Goal: Transaction & Acquisition: Purchase product/service

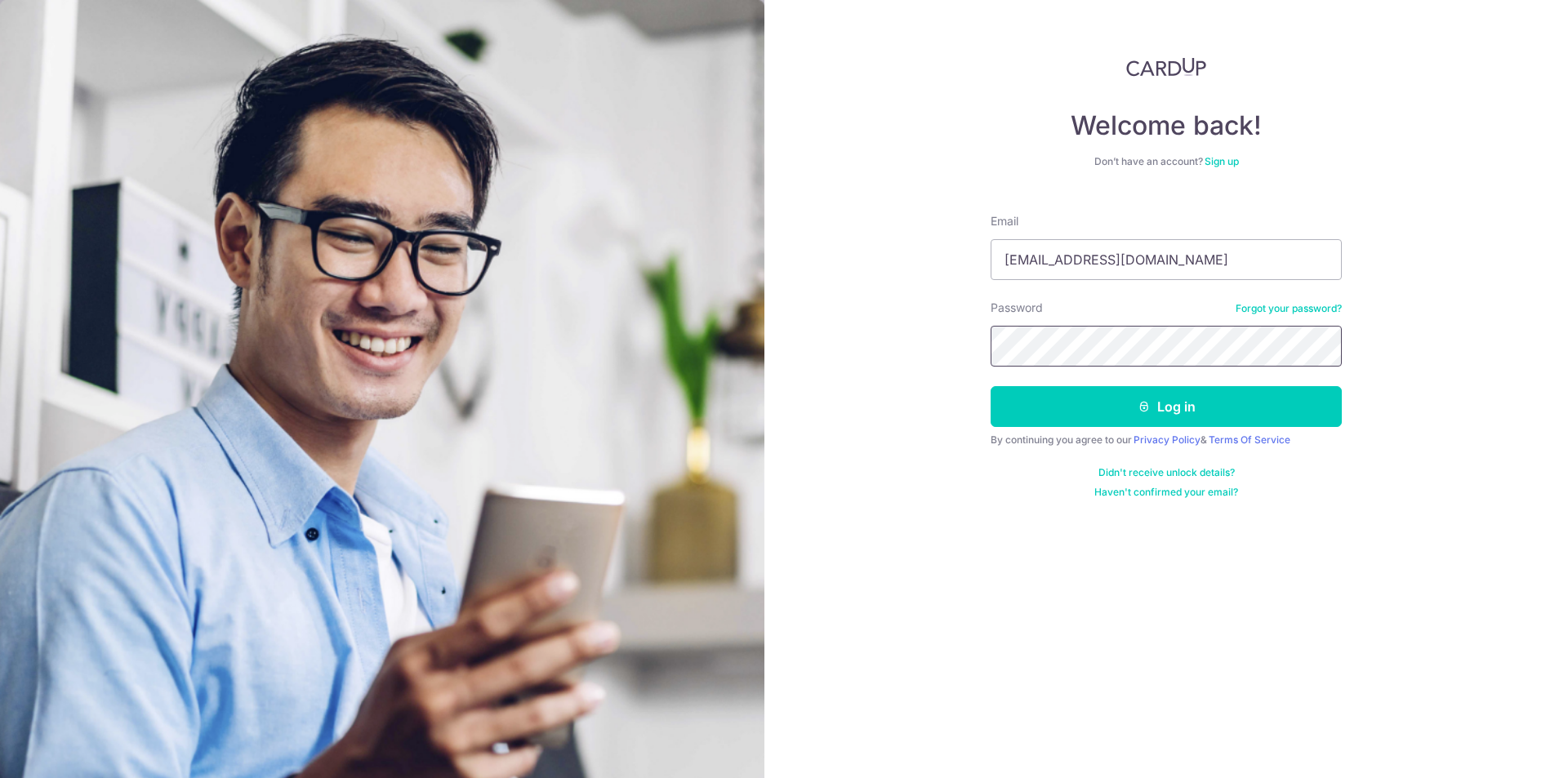
click at [990, 386] on button "Log in" at bounding box center [1165, 407] width 351 height 41
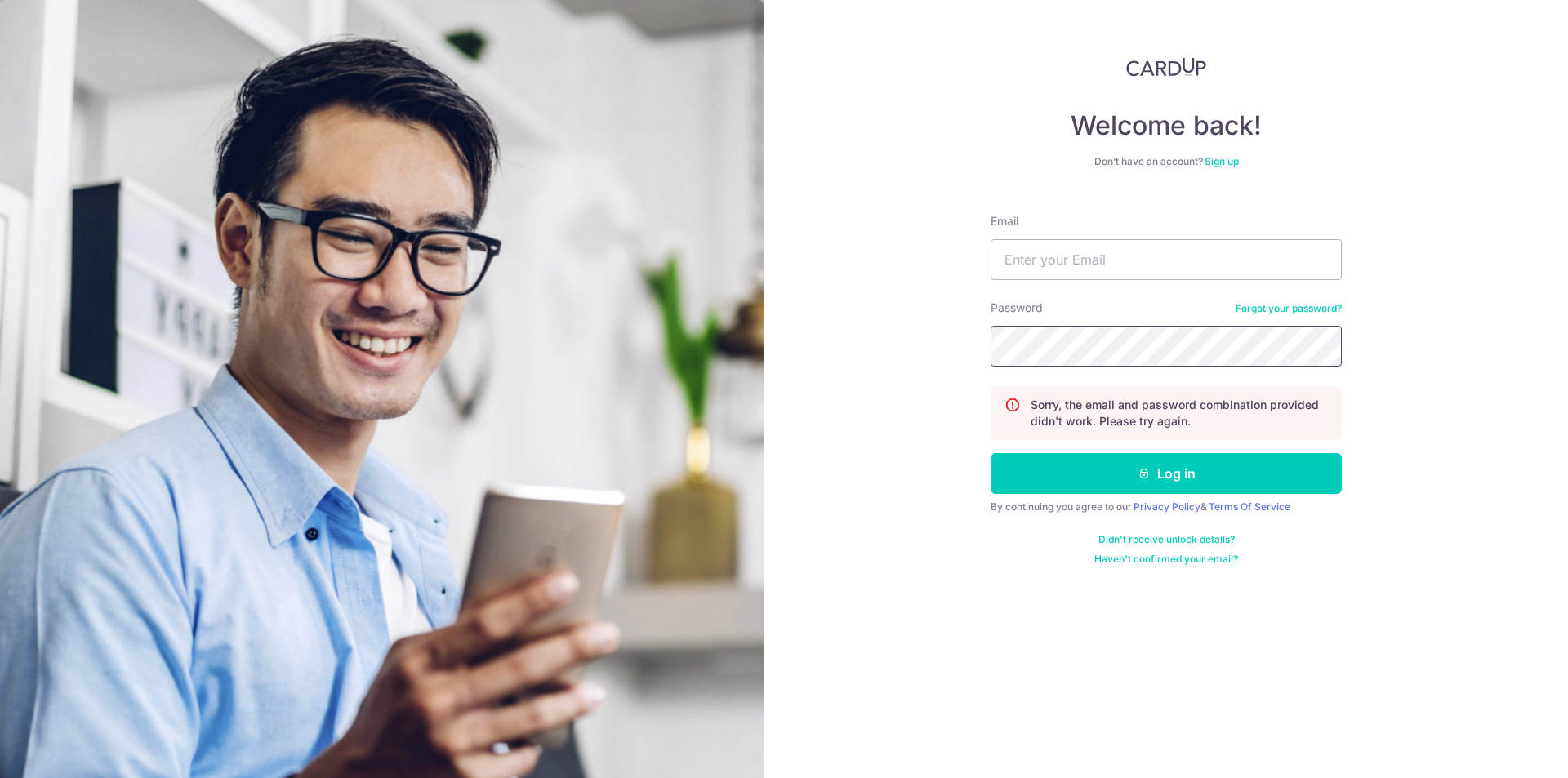
click at [990, 453] on button "Log in" at bounding box center [1165, 474] width 351 height 41
click at [1067, 264] on input "Email" at bounding box center [1165, 260] width 351 height 41
type input "eaje92@gmail.com"
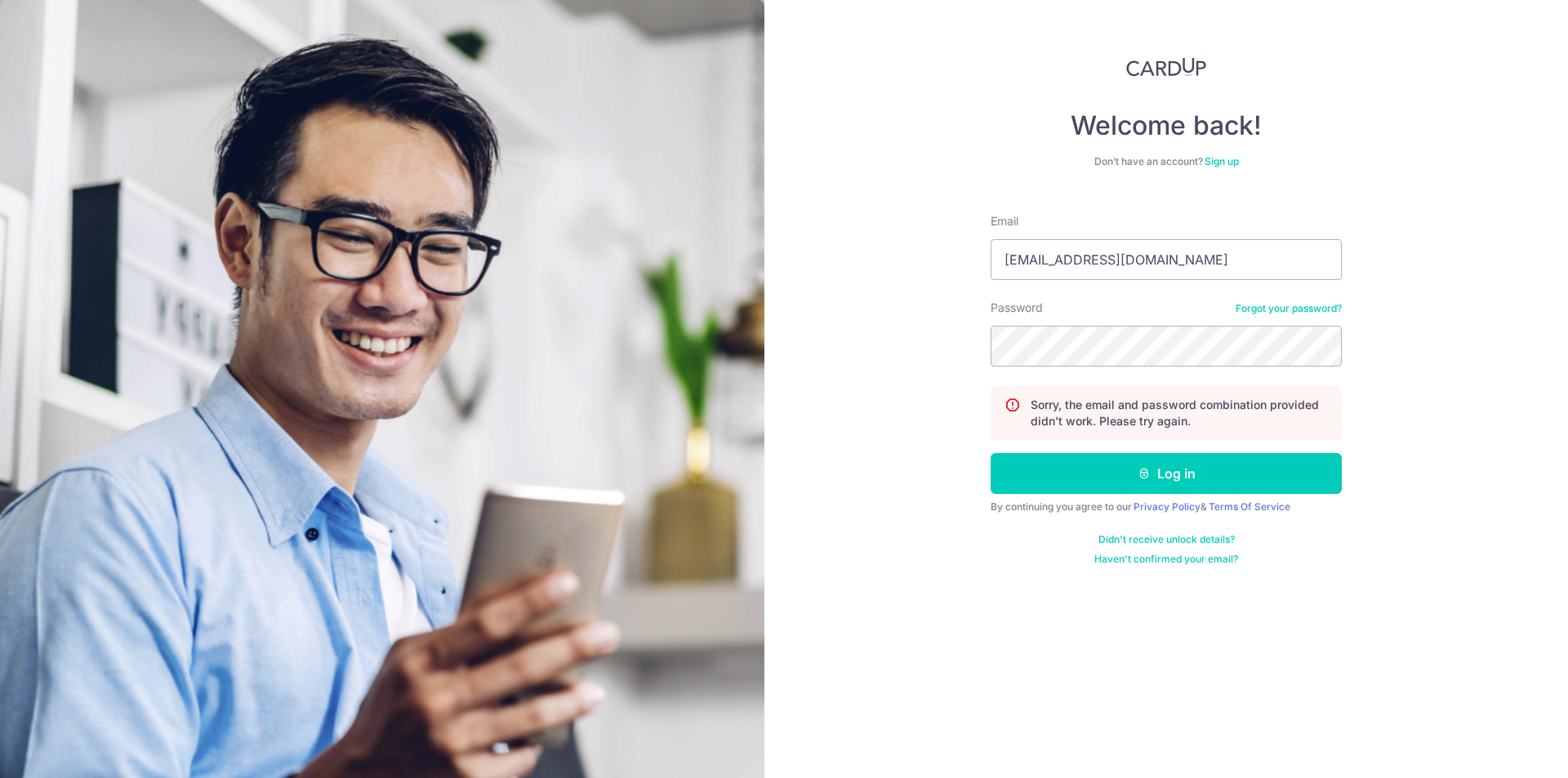
click at [1324, 315] on div "Password Forgot your password?" at bounding box center [1165, 333] width 351 height 67
click at [1320, 312] on link "Forgot your password?" at bounding box center [1288, 308] width 106 height 13
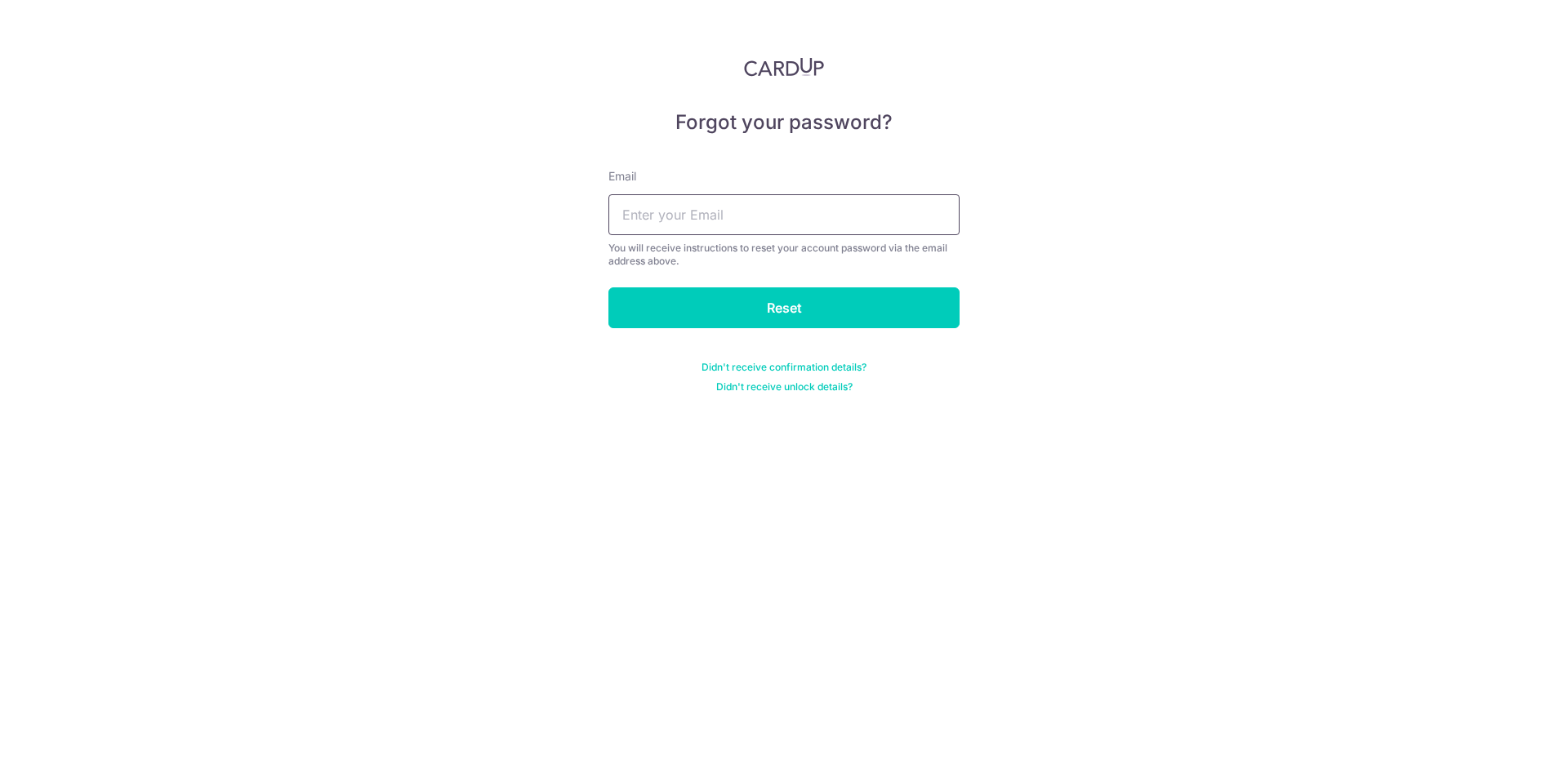
click at [839, 221] on input "text" at bounding box center [783, 215] width 351 height 41
click at [719, 221] on input "text" at bounding box center [783, 215] width 351 height 41
click at [702, 221] on input "text" at bounding box center [783, 215] width 351 height 41
click at [678, 207] on input "text" at bounding box center [783, 215] width 351 height 41
type input "[EMAIL_ADDRESS][DOMAIN_NAME]"
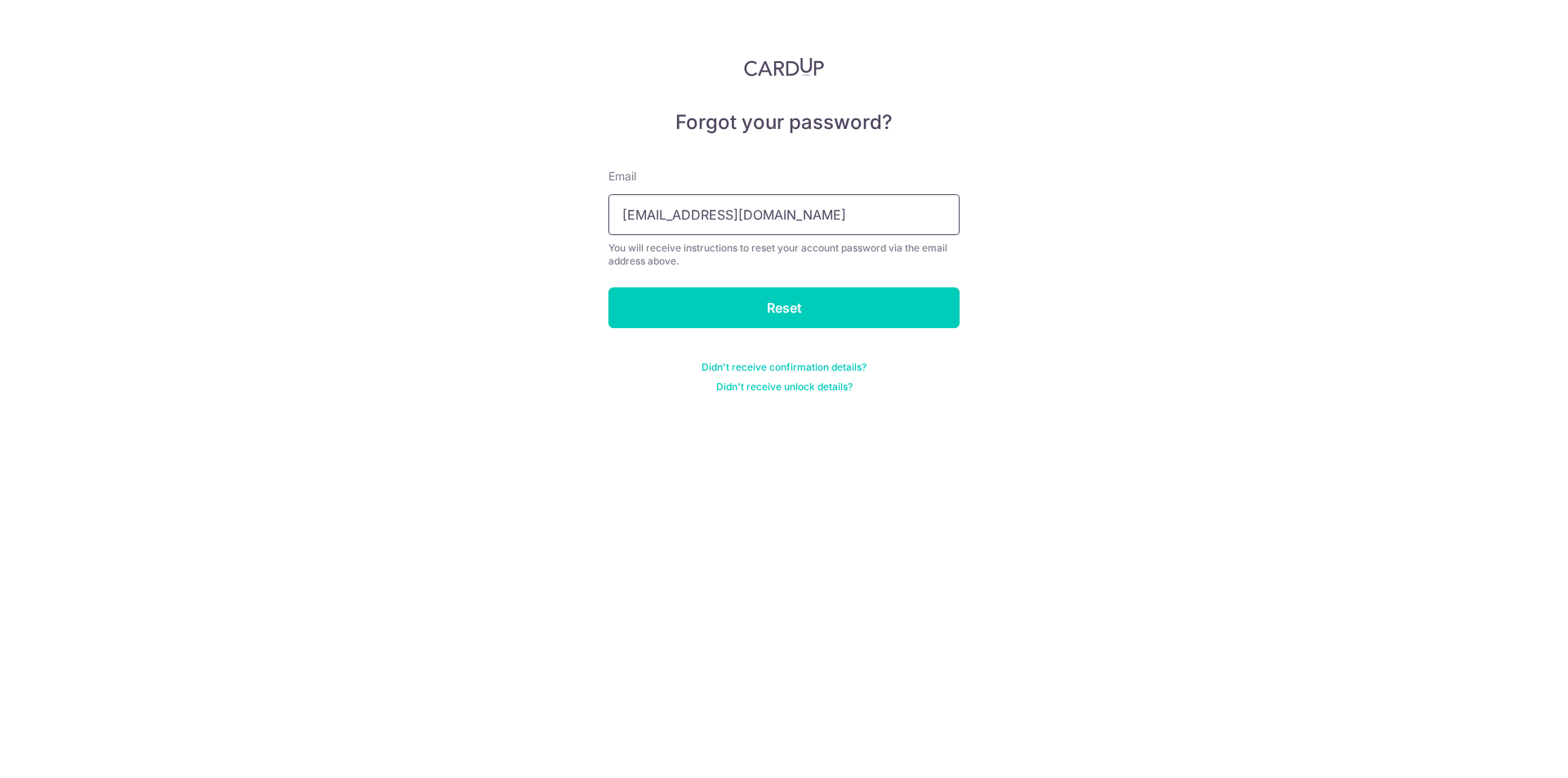
click at [608, 287] on input "Reset" at bounding box center [783, 307] width 351 height 41
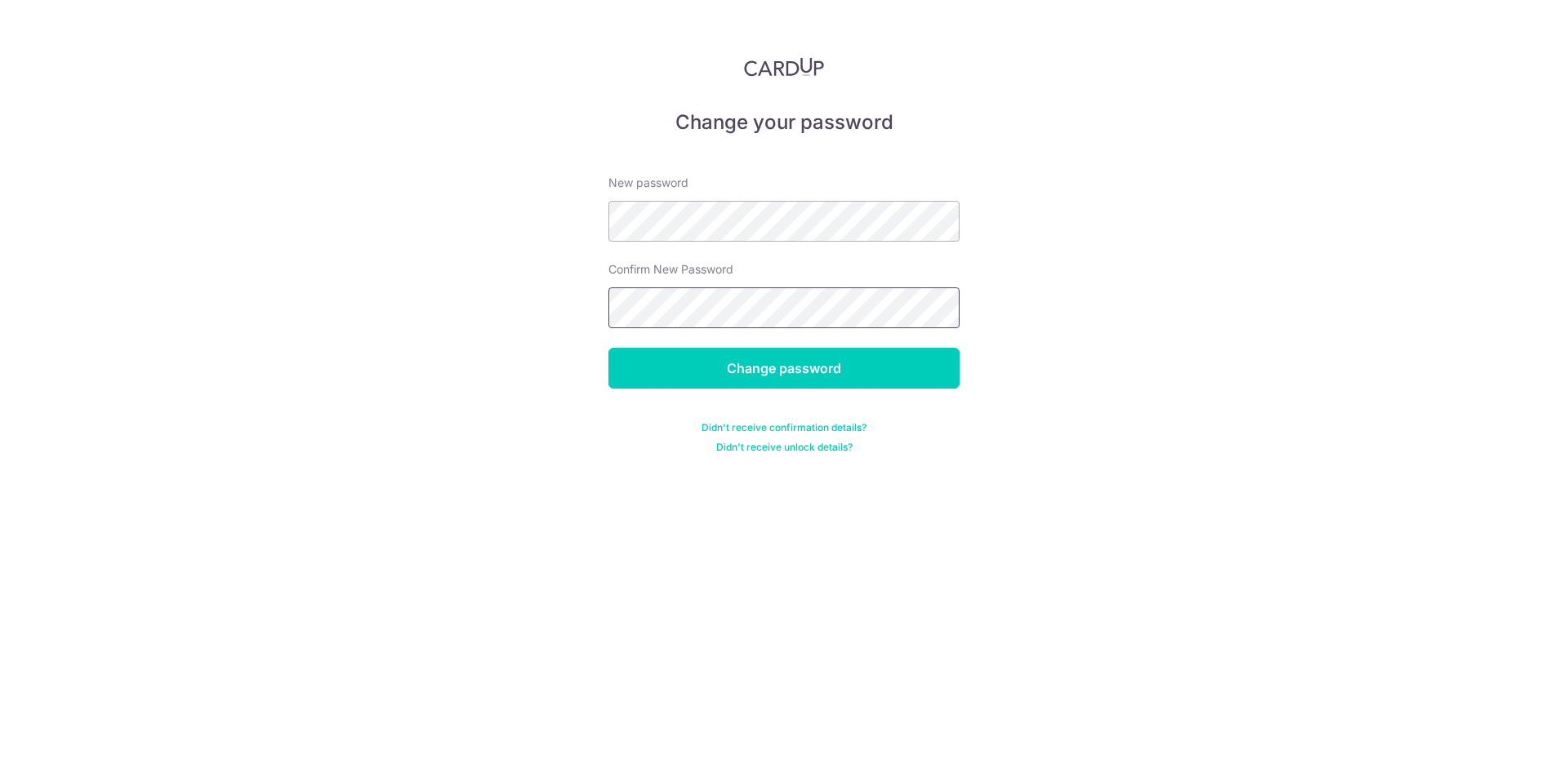
click at [608, 348] on input "Change password" at bounding box center [783, 369] width 351 height 41
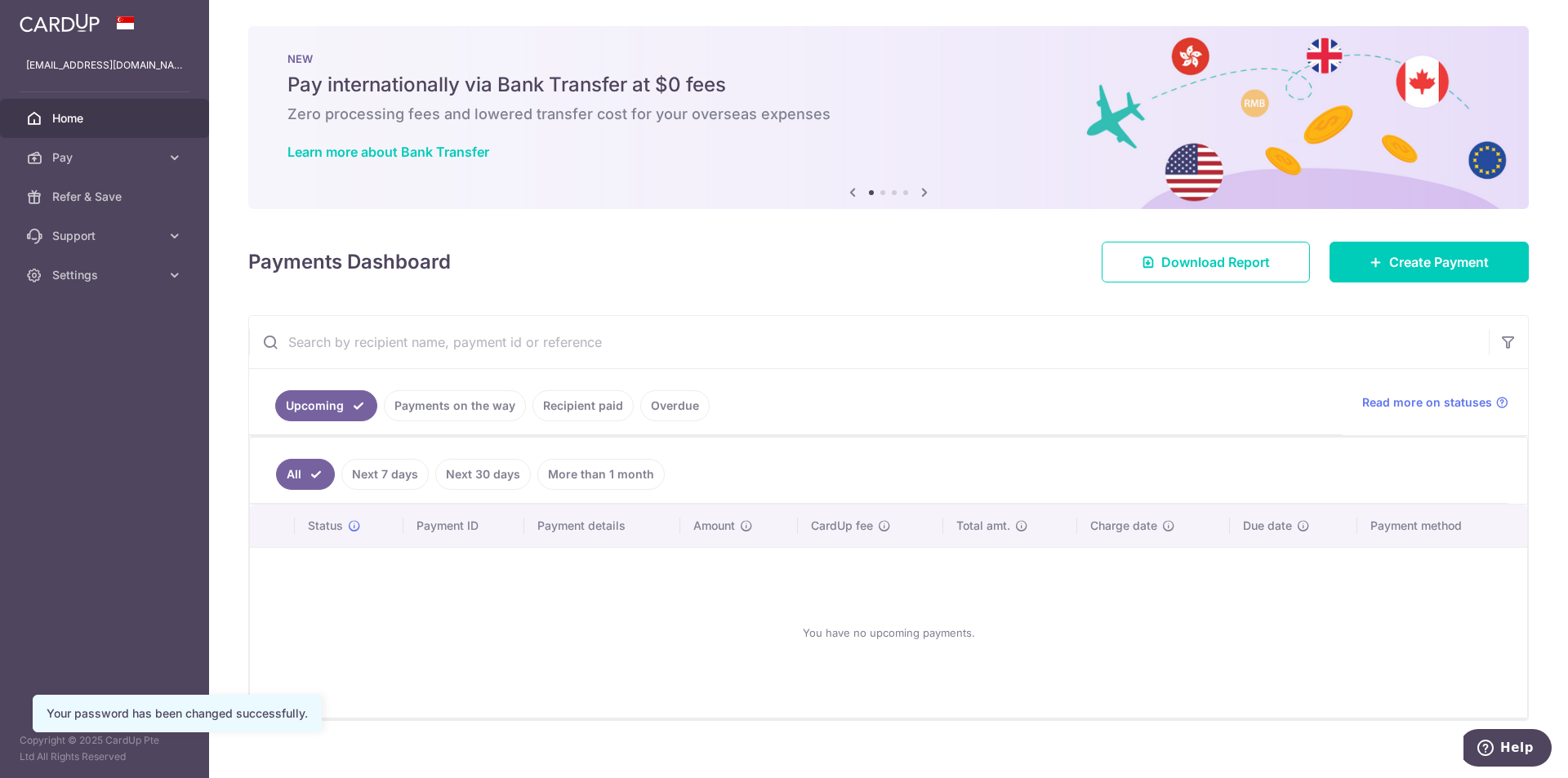
click at [475, 479] on link "Next 30 days" at bounding box center [482, 475] width 95 height 31
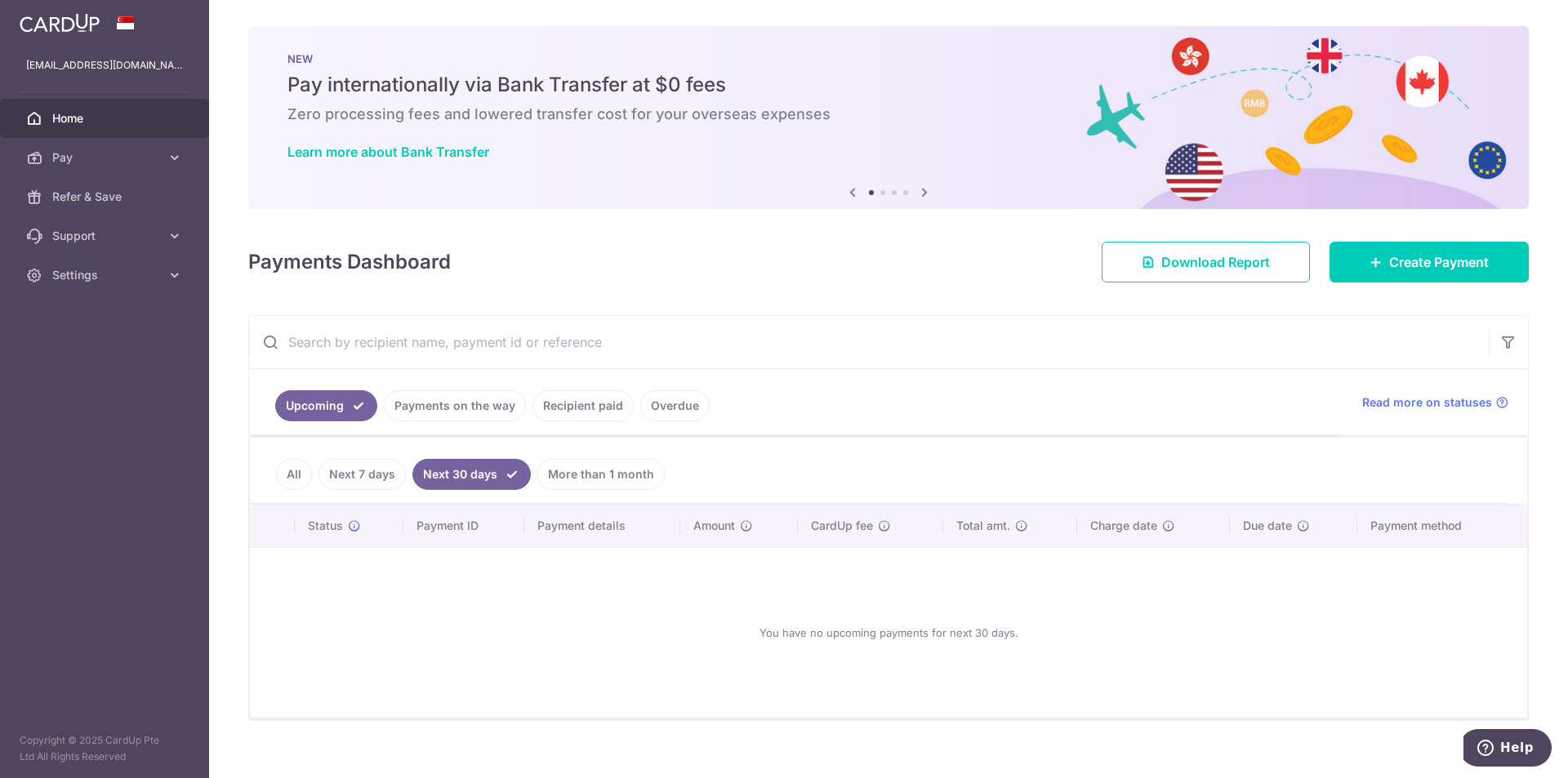
click at [570, 475] on link "More than 1 month" at bounding box center [600, 475] width 127 height 31
click at [299, 467] on link "All" at bounding box center [294, 475] width 36 height 31
click at [435, 410] on link "Payments on the way" at bounding box center [454, 406] width 142 height 31
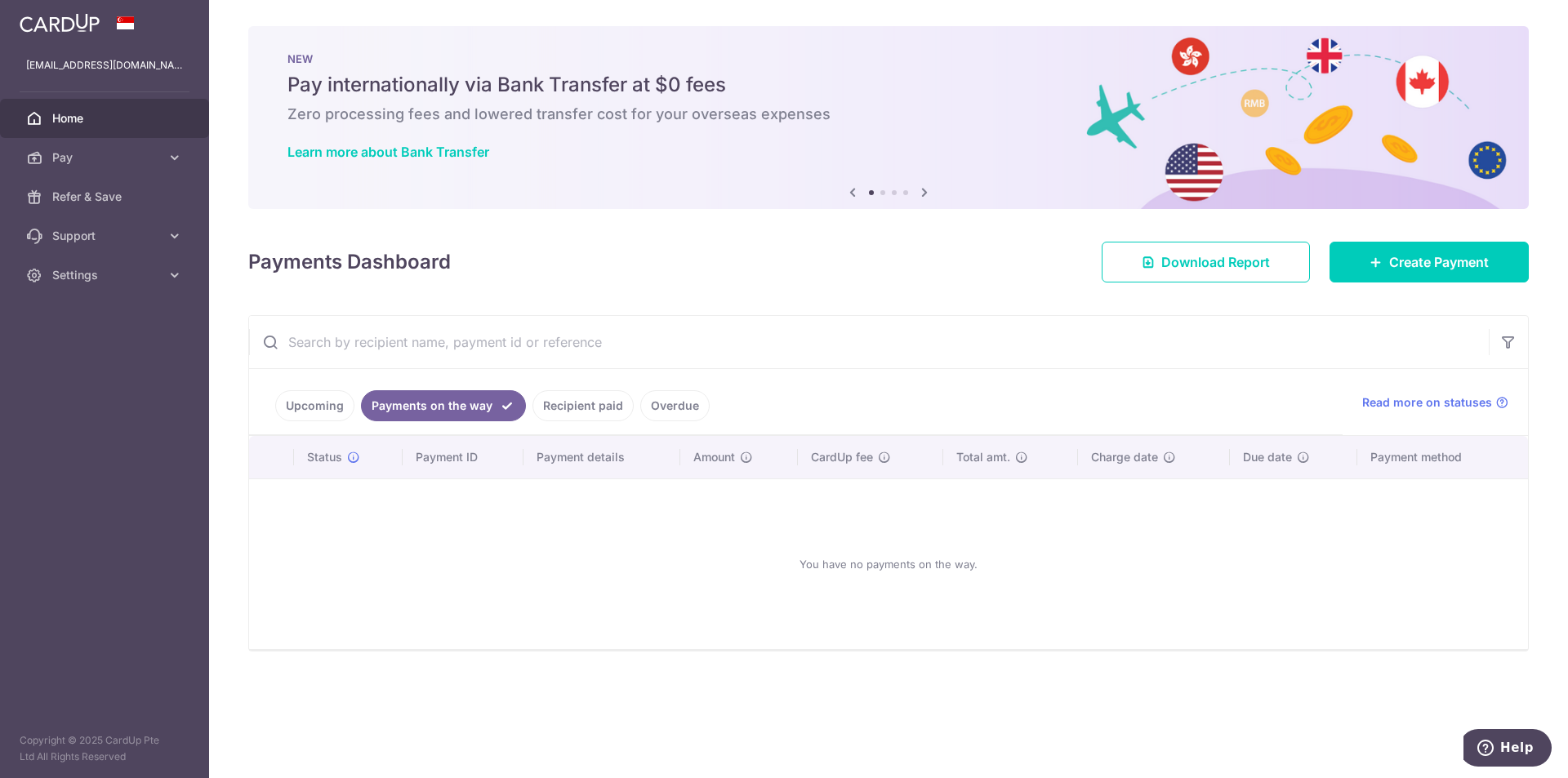
click at [583, 416] on link "Recipient paid" at bounding box center [583, 406] width 101 height 31
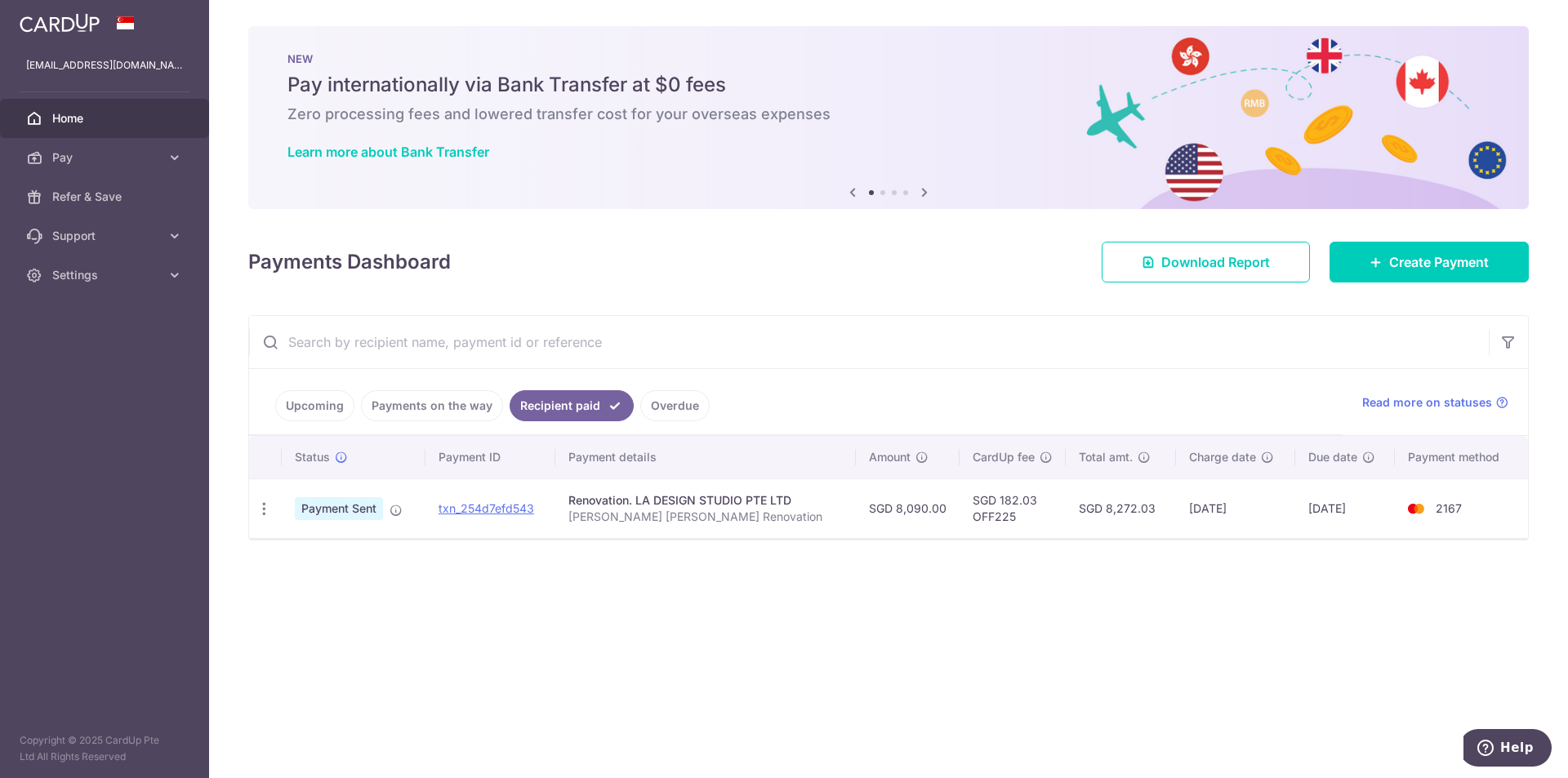
click at [676, 506] on div "Renovation. LA DESIGN STUDIO PTE LTD" at bounding box center [705, 500] width 274 height 17
click at [1409, 515] on img at bounding box center [1416, 509] width 33 height 19
drag, startPoint x: 1436, startPoint y: 509, endPoint x: 1412, endPoint y: 507, distance: 24.1
click at [1436, 508] on span "2167" at bounding box center [1448, 508] width 26 height 14
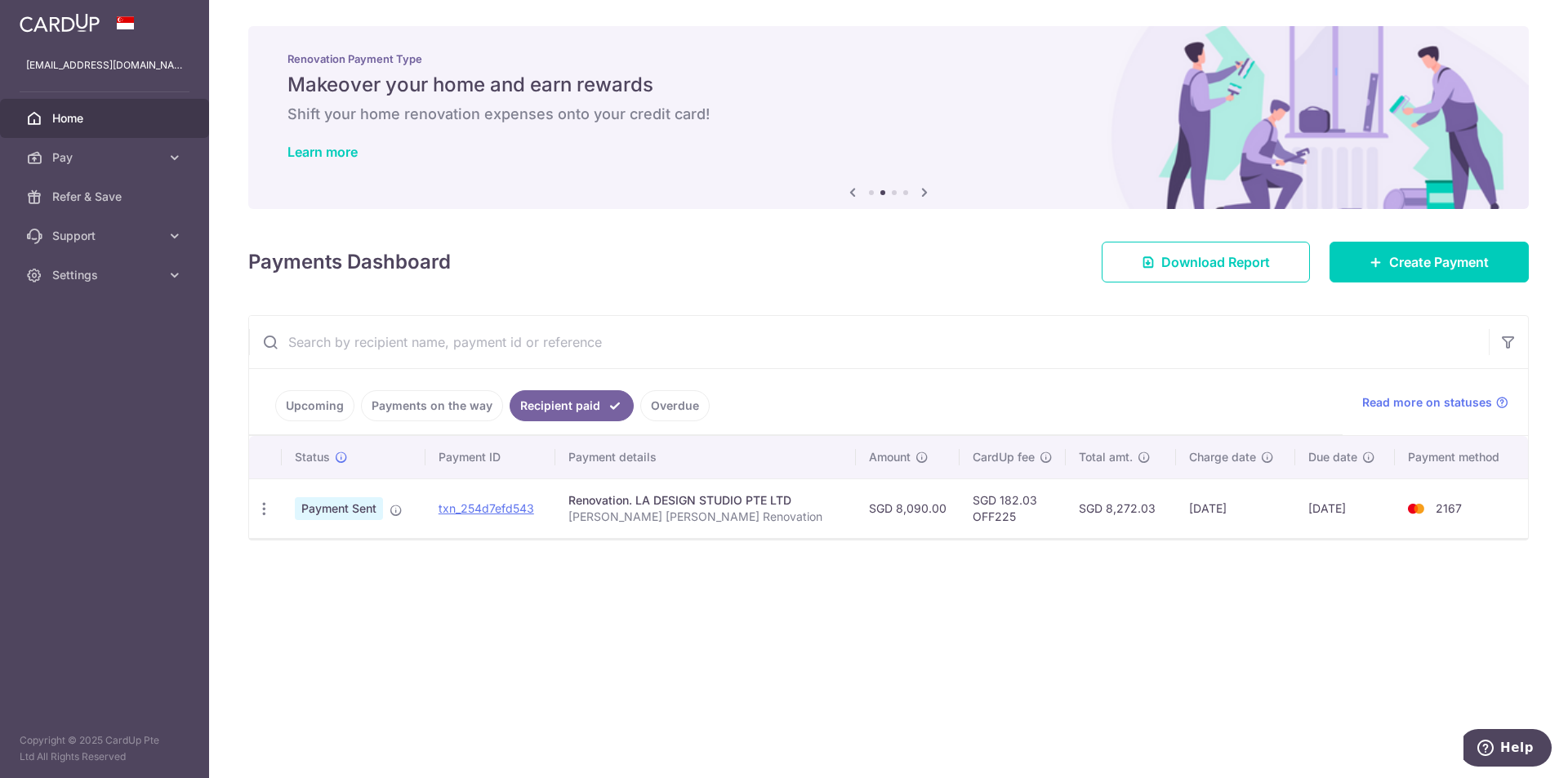
click at [682, 534] on td "Renovation. LA DESIGN STUDIO PTE LTD Eugene Christina Renovation" at bounding box center [705, 508] width 301 height 59
click at [1377, 259] on icon at bounding box center [1375, 262] width 13 height 13
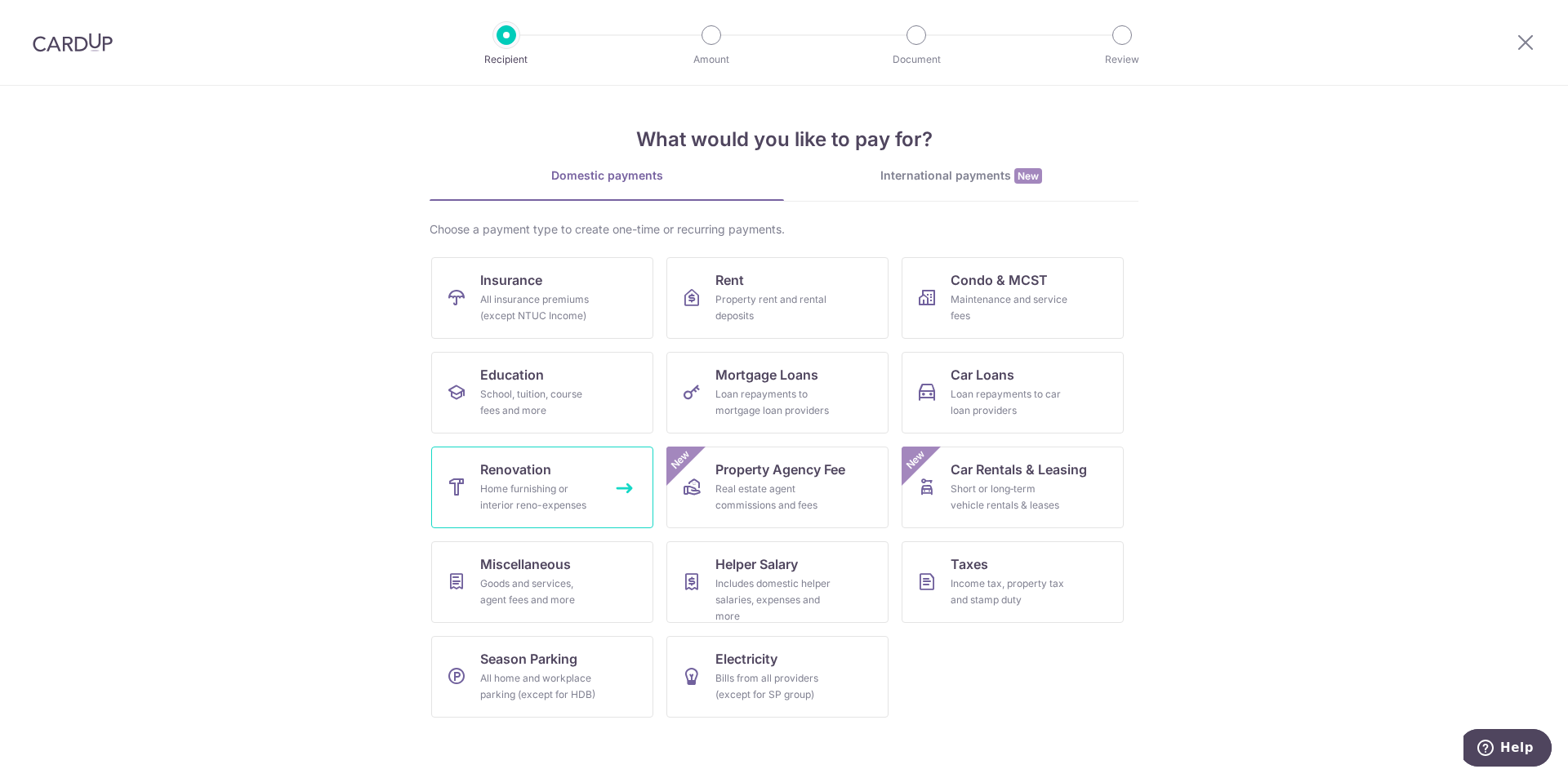
click at [552, 467] on link "Renovation Home furnishing or interior reno-expenses" at bounding box center [542, 487] width 222 height 82
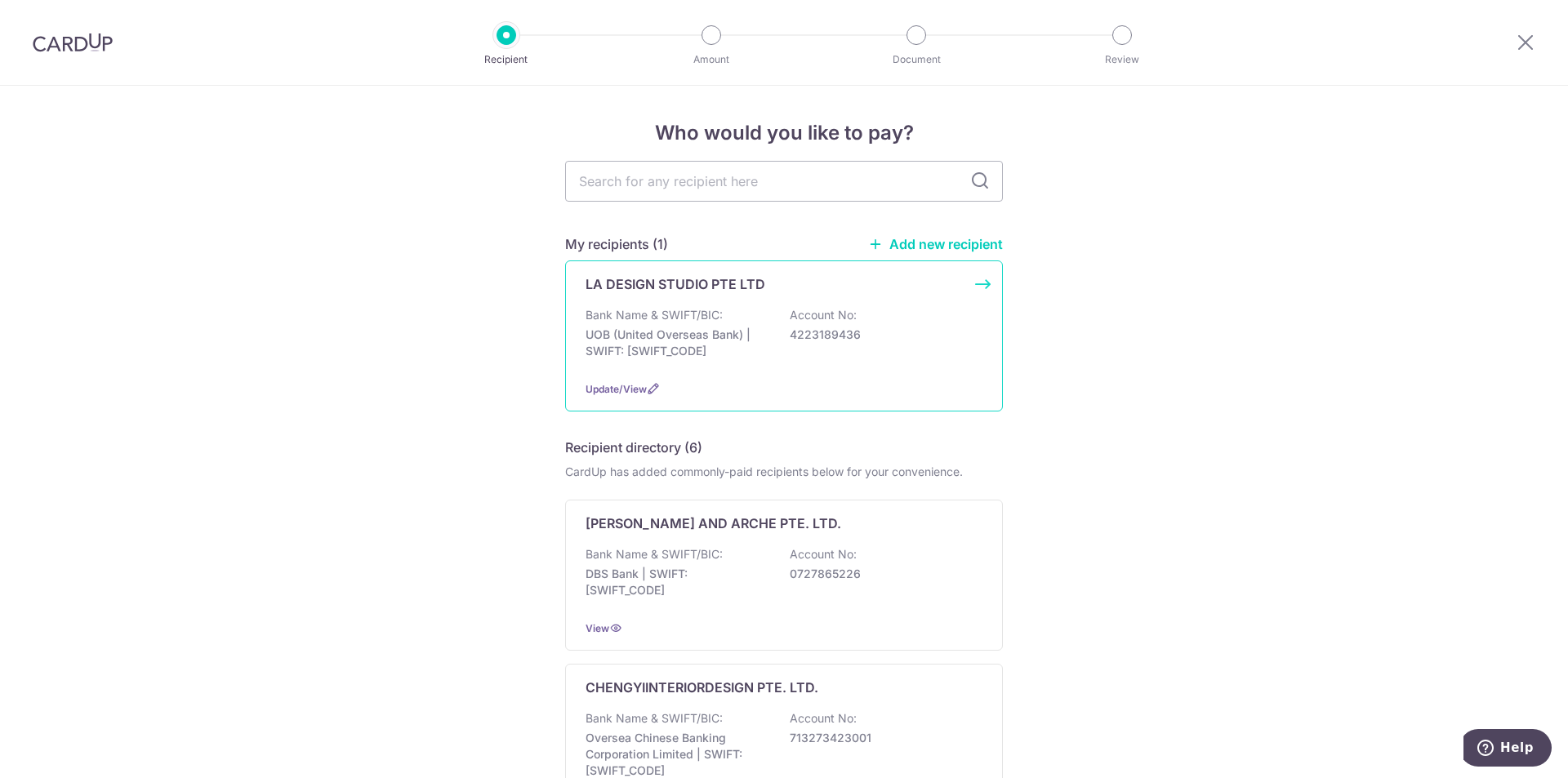
click at [742, 363] on div "Bank Name & SWIFT/BIC: UOB (United Overseas Bank) | SWIFT: [SWIFT_CODE] Account…" at bounding box center [784, 337] width 397 height 60
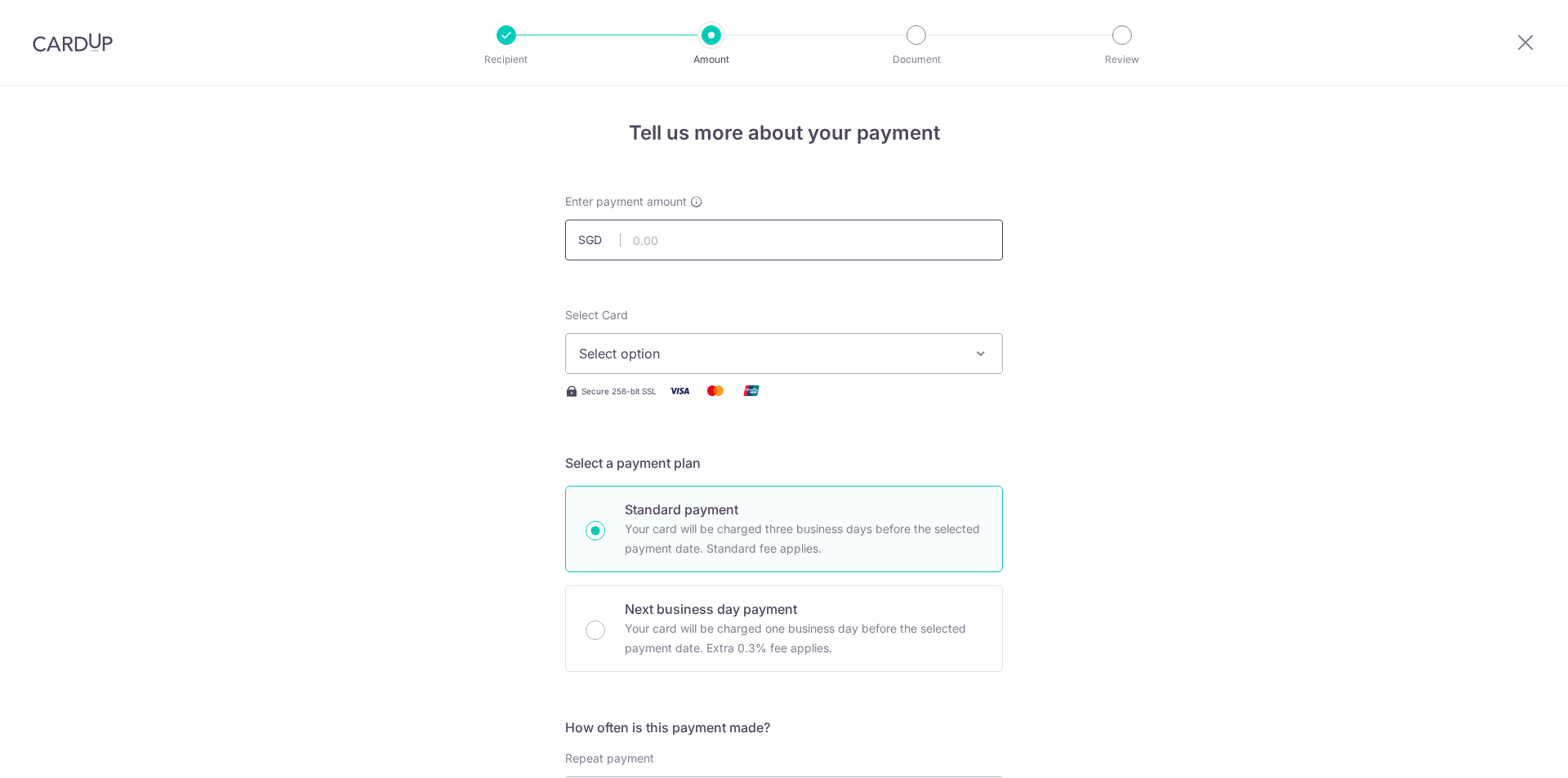
click at [695, 256] on input "text" at bounding box center [784, 240] width 438 height 41
type input "32,360.00"
click at [714, 361] on span "Select option" at bounding box center [768, 353] width 380 height 19
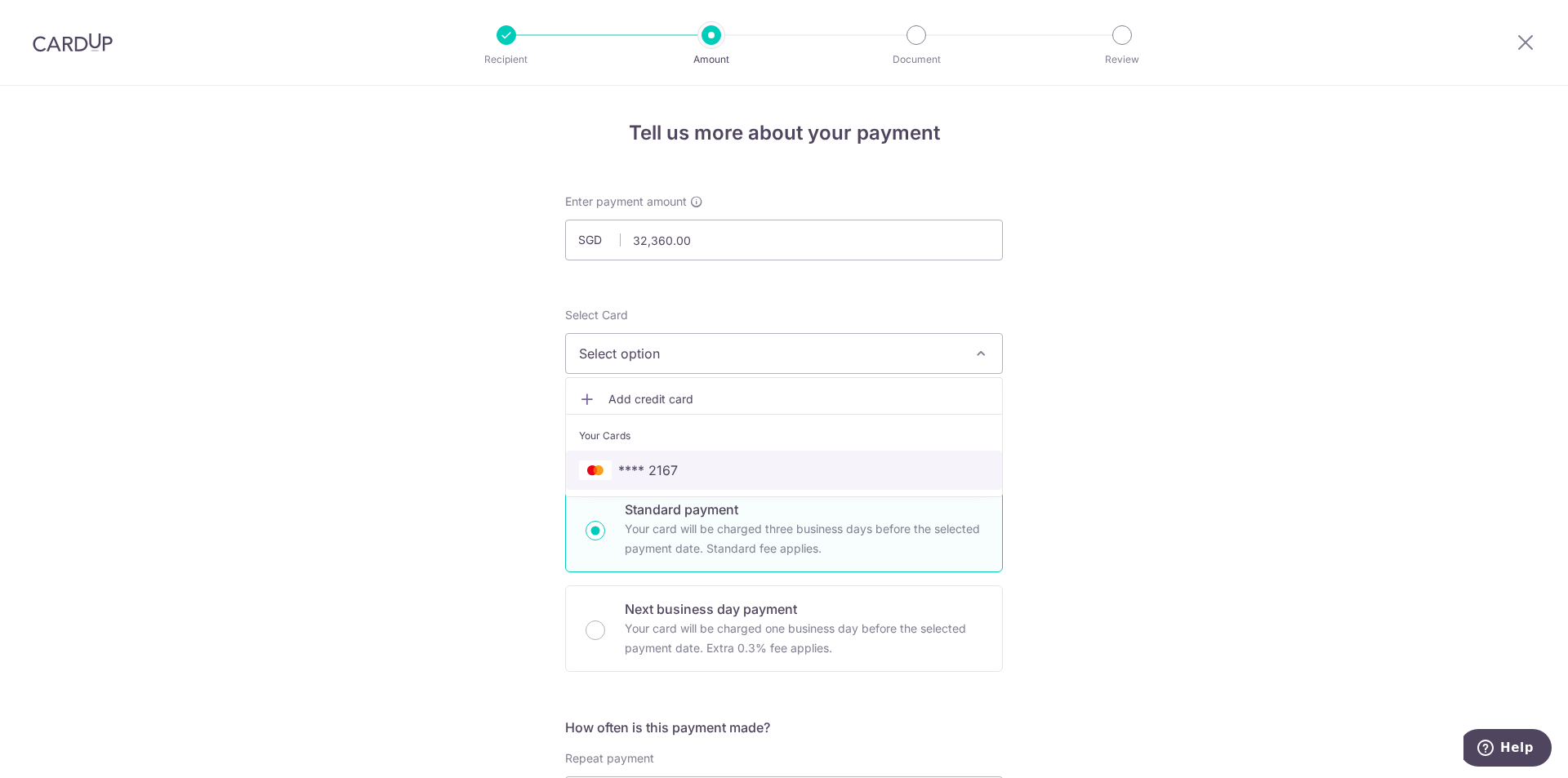
click at [688, 458] on link "**** 2167" at bounding box center [784, 470] width 436 height 39
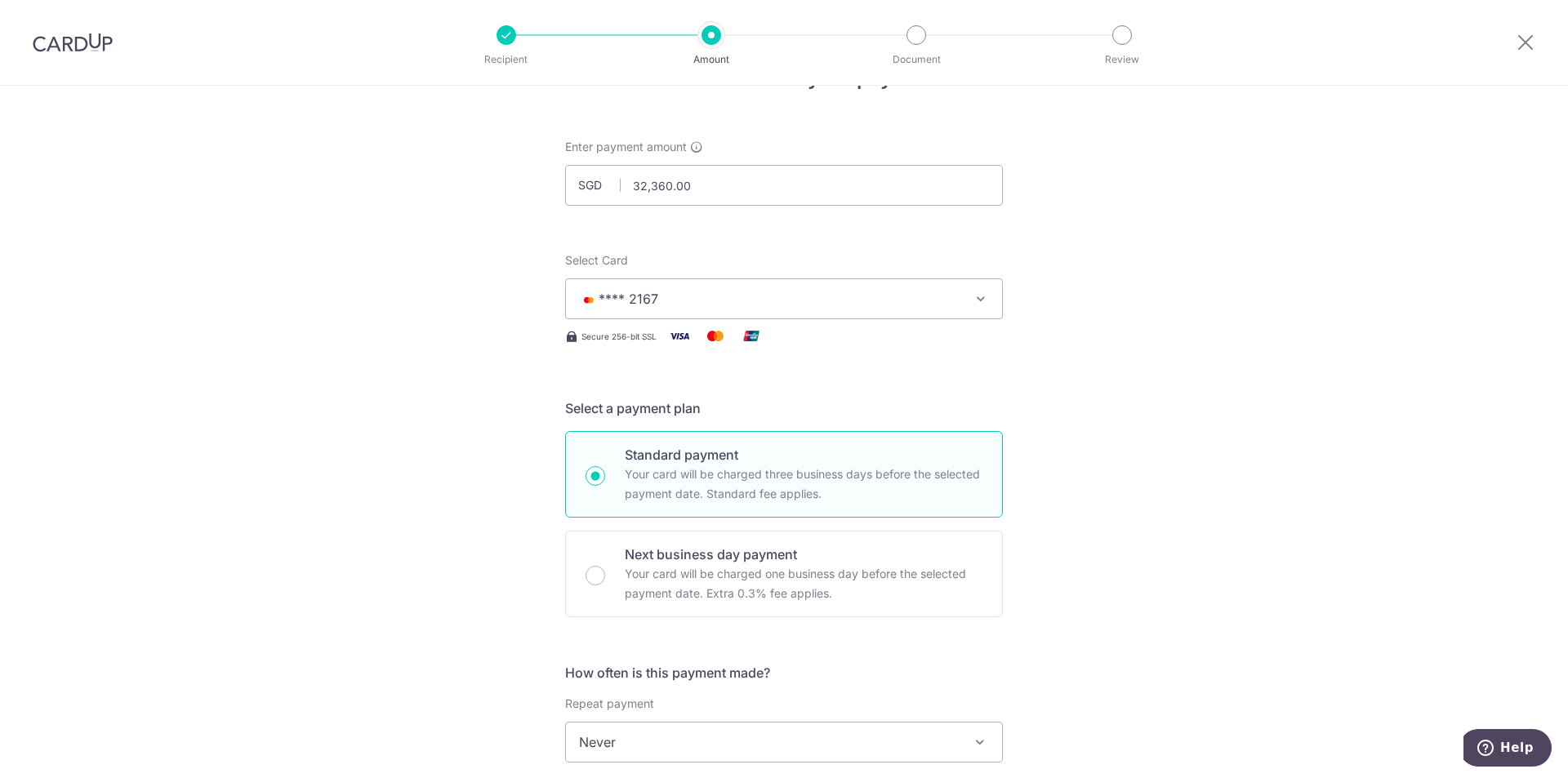
scroll to position [82, 0]
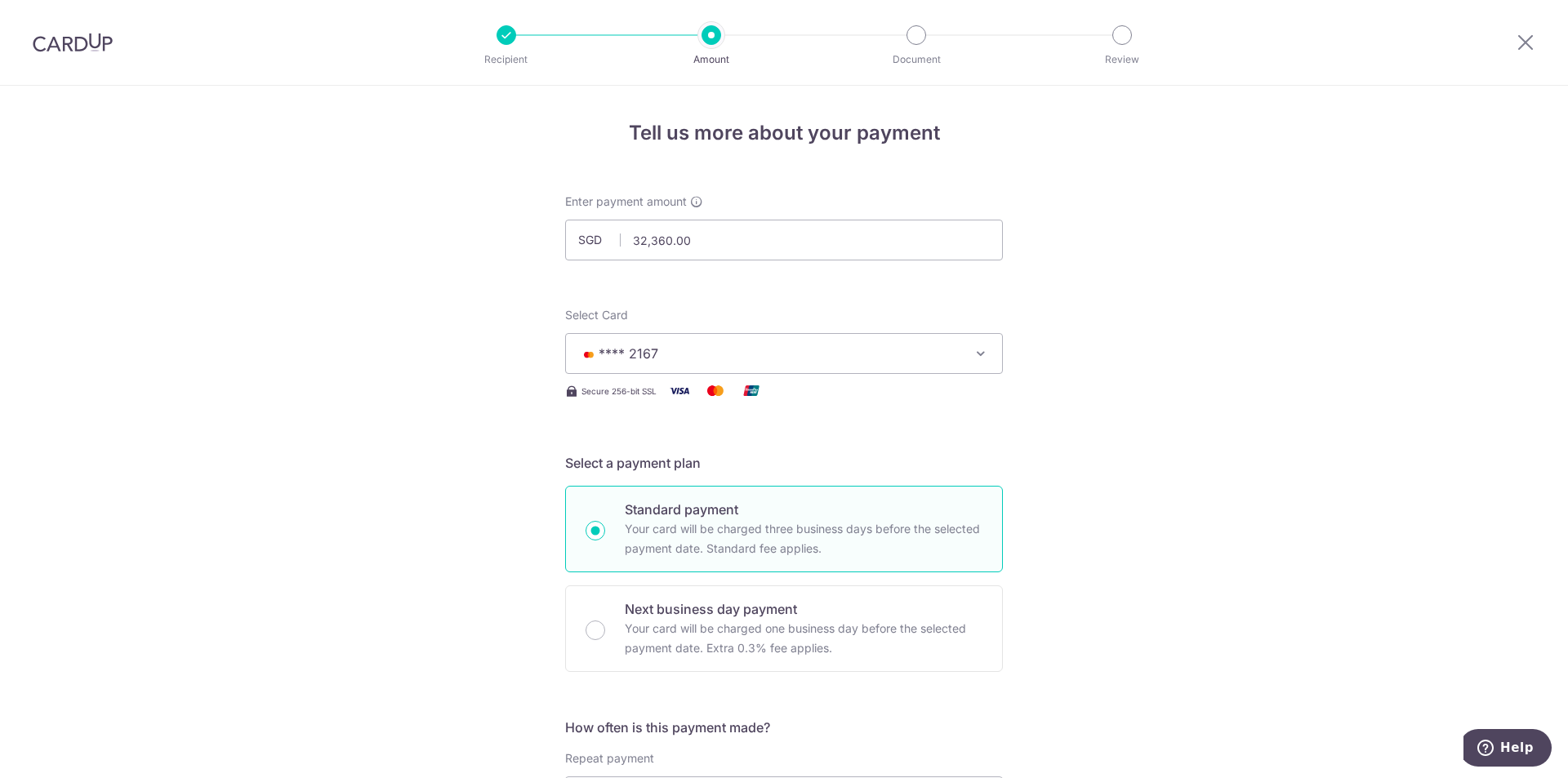
click at [693, 372] on button "**** 2167" at bounding box center [784, 353] width 438 height 41
click at [648, 404] on span "Add credit card" at bounding box center [798, 399] width 380 height 17
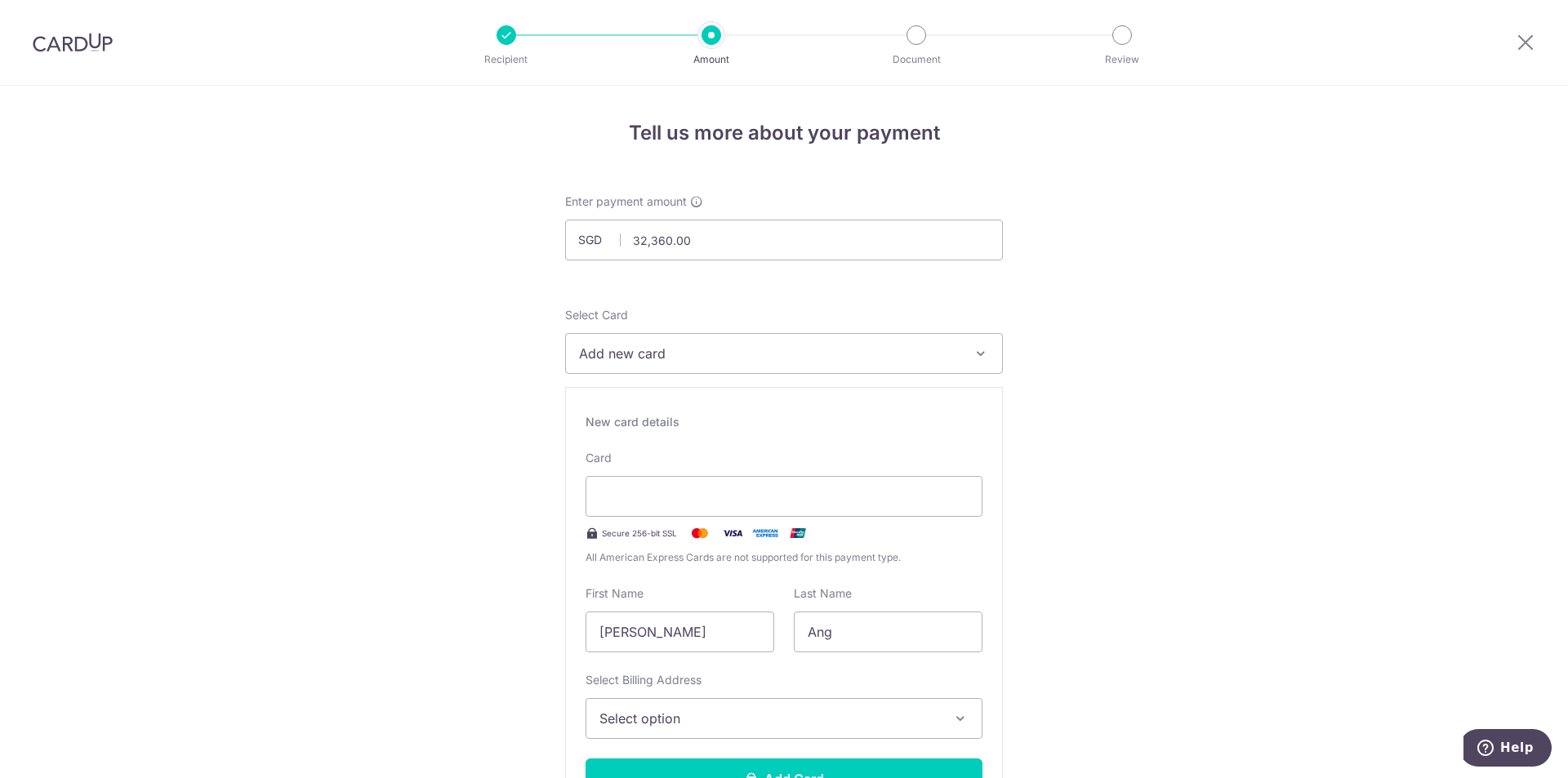
click at [649, 353] on span "Add new card" at bounding box center [768, 353] width 380 height 19
click at [671, 447] on li "Your Cards" at bounding box center [784, 433] width 436 height 37
click at [676, 465] on div "Card Secure 256-bit SSL All American Express Cards are not supported for this p…" at bounding box center [784, 507] width 397 height 116
click at [656, 371] on button "Add new card" at bounding box center [784, 353] width 438 height 41
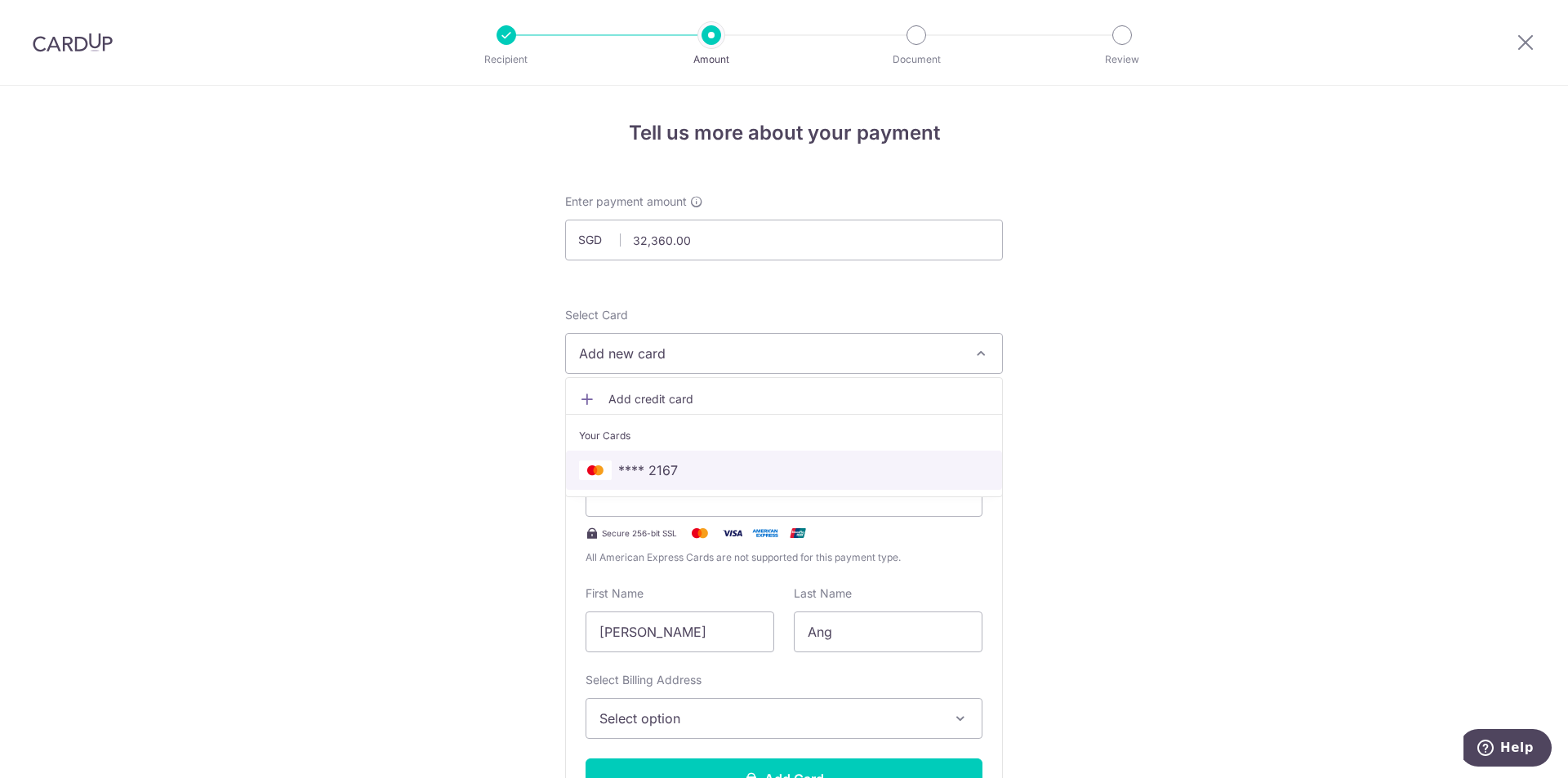
click at [684, 471] on span "**** 2167" at bounding box center [783, 470] width 410 height 19
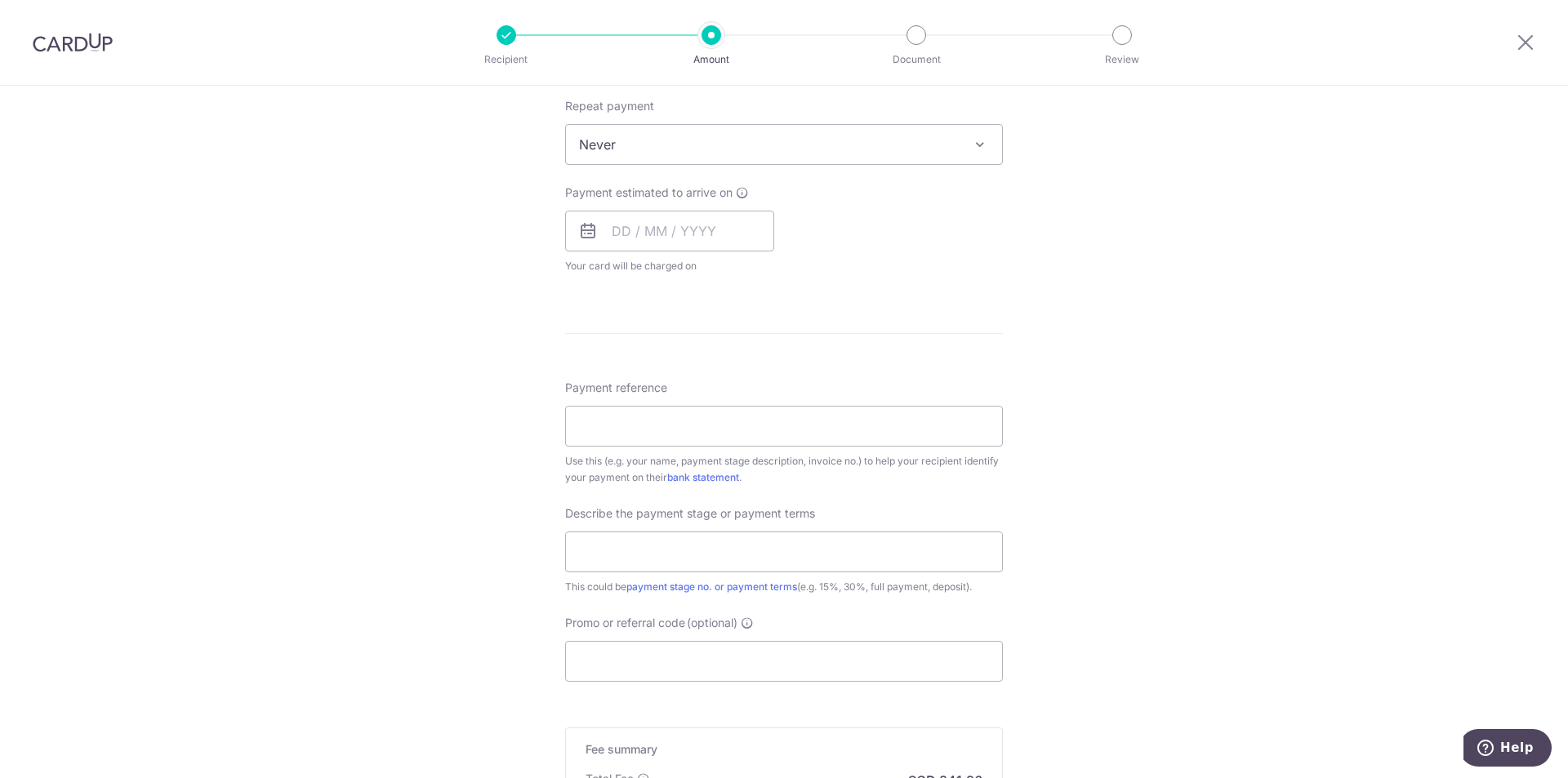
scroll to position [653, 0]
click at [689, 427] on input "Payment reference" at bounding box center [784, 425] width 438 height 41
click at [645, 431] on input "Payment reference" at bounding box center [784, 425] width 438 height 41
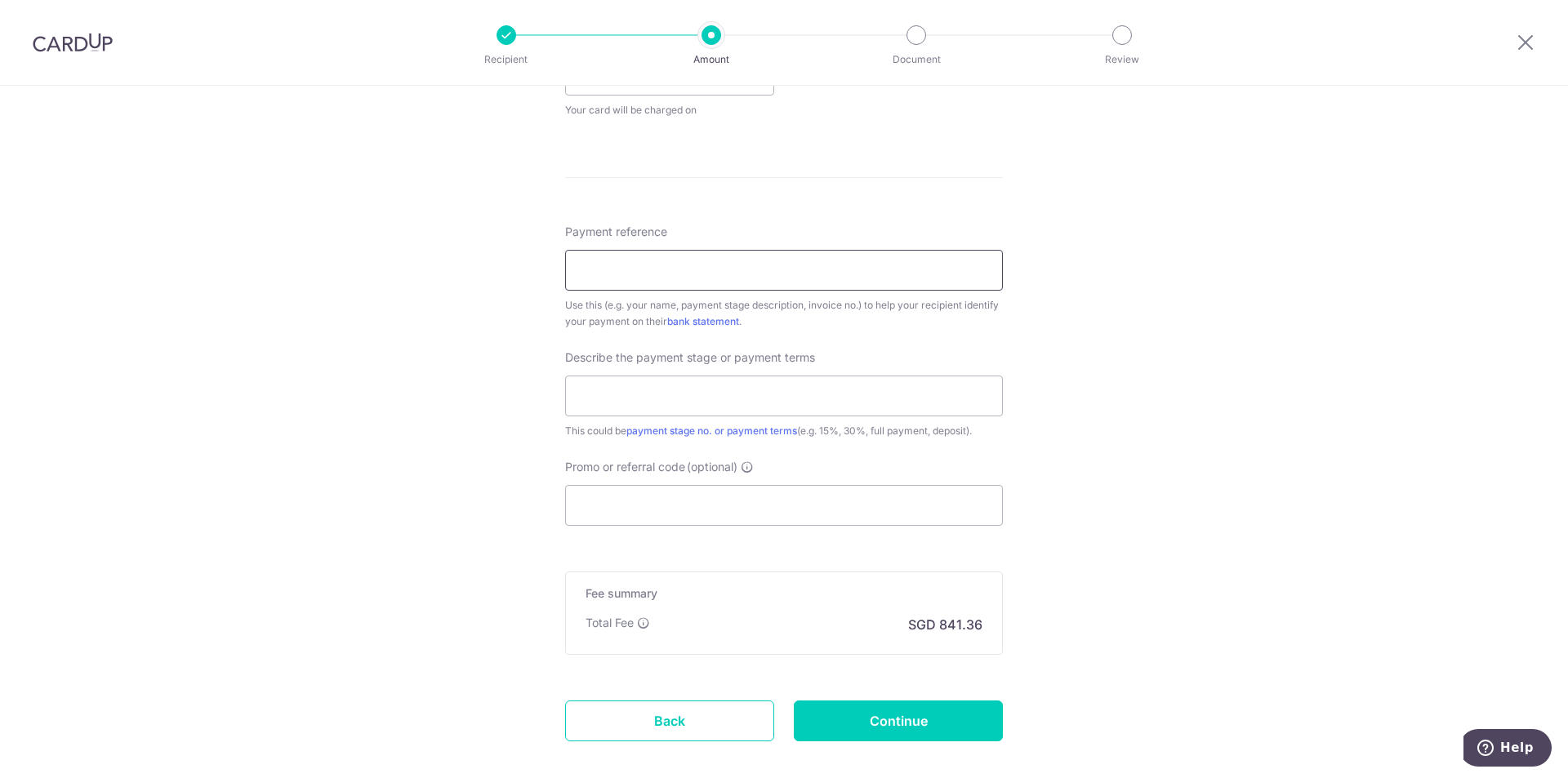
scroll to position [894, 0]
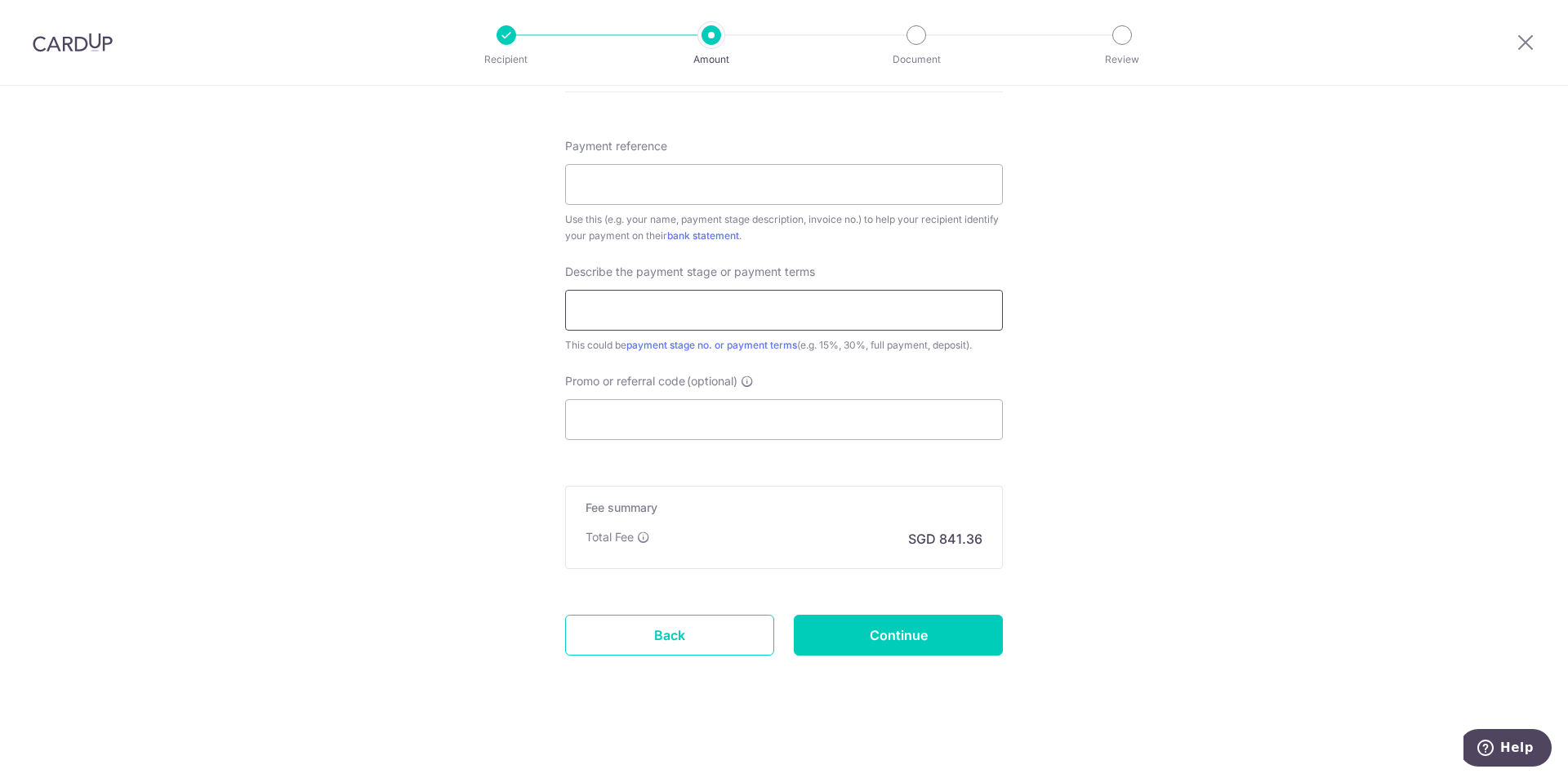
click at [675, 293] on input "text" at bounding box center [784, 310] width 438 height 41
click at [693, 399] on div "Promo or referral code (optional) The discounted fee will be shown on the revie…" at bounding box center [784, 407] width 438 height 67
click at [694, 405] on input "Promo or referral code (optional)" at bounding box center [784, 419] width 438 height 41
paste input "EUGENEA646"
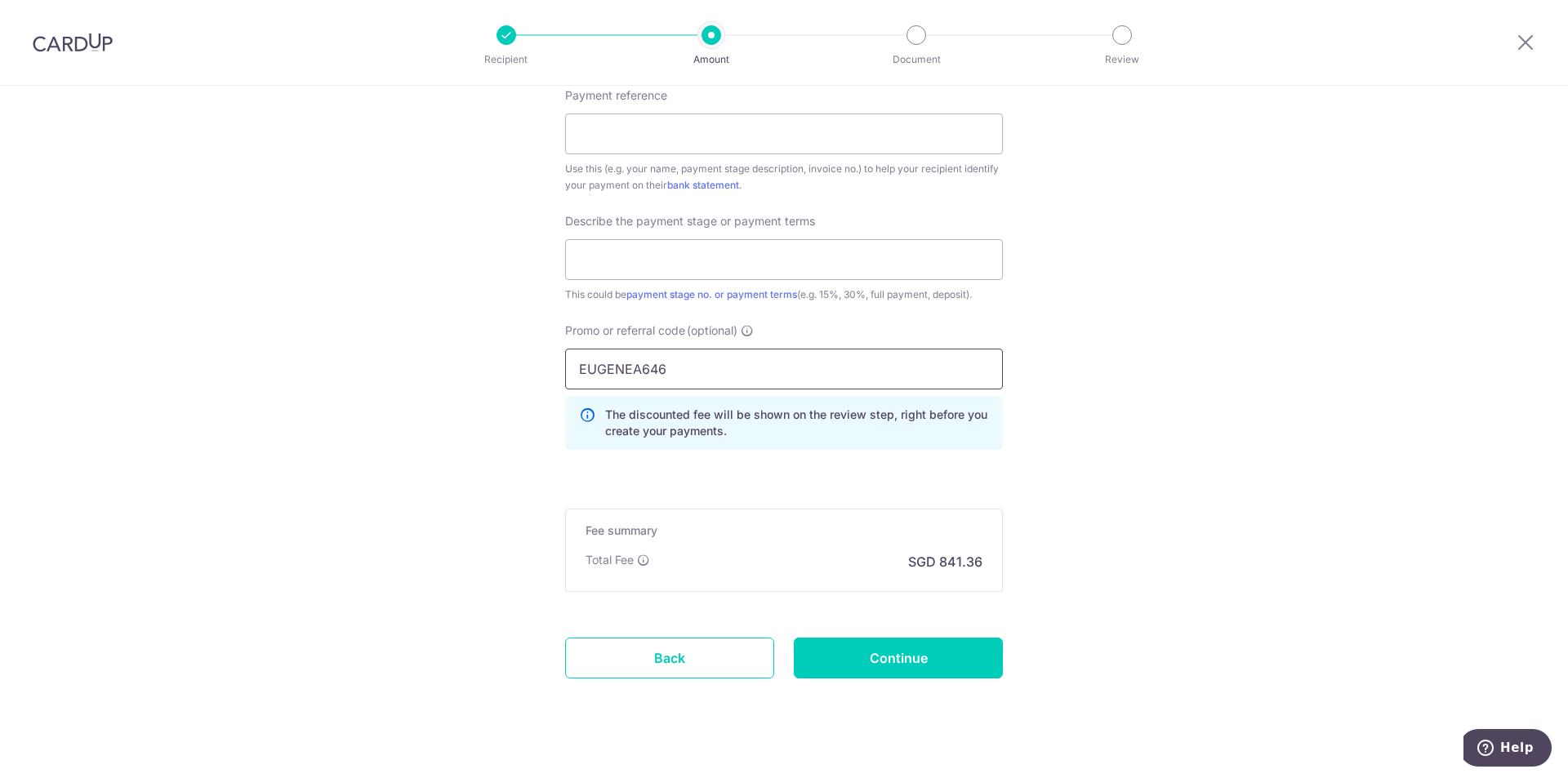
scroll to position [968, 0]
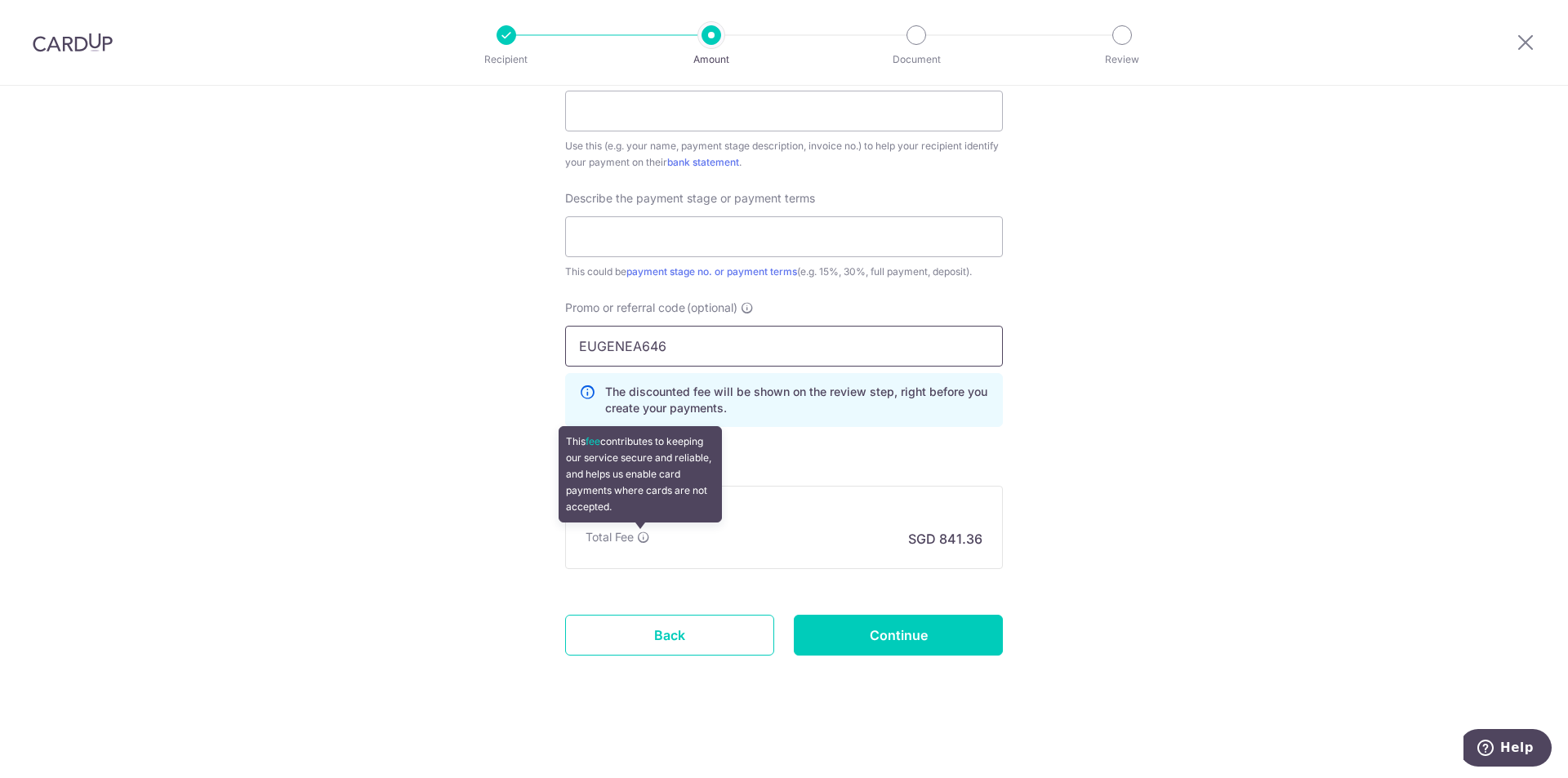
type input "EUGENEA646"
click at [643, 534] on icon at bounding box center [643, 537] width 13 height 13
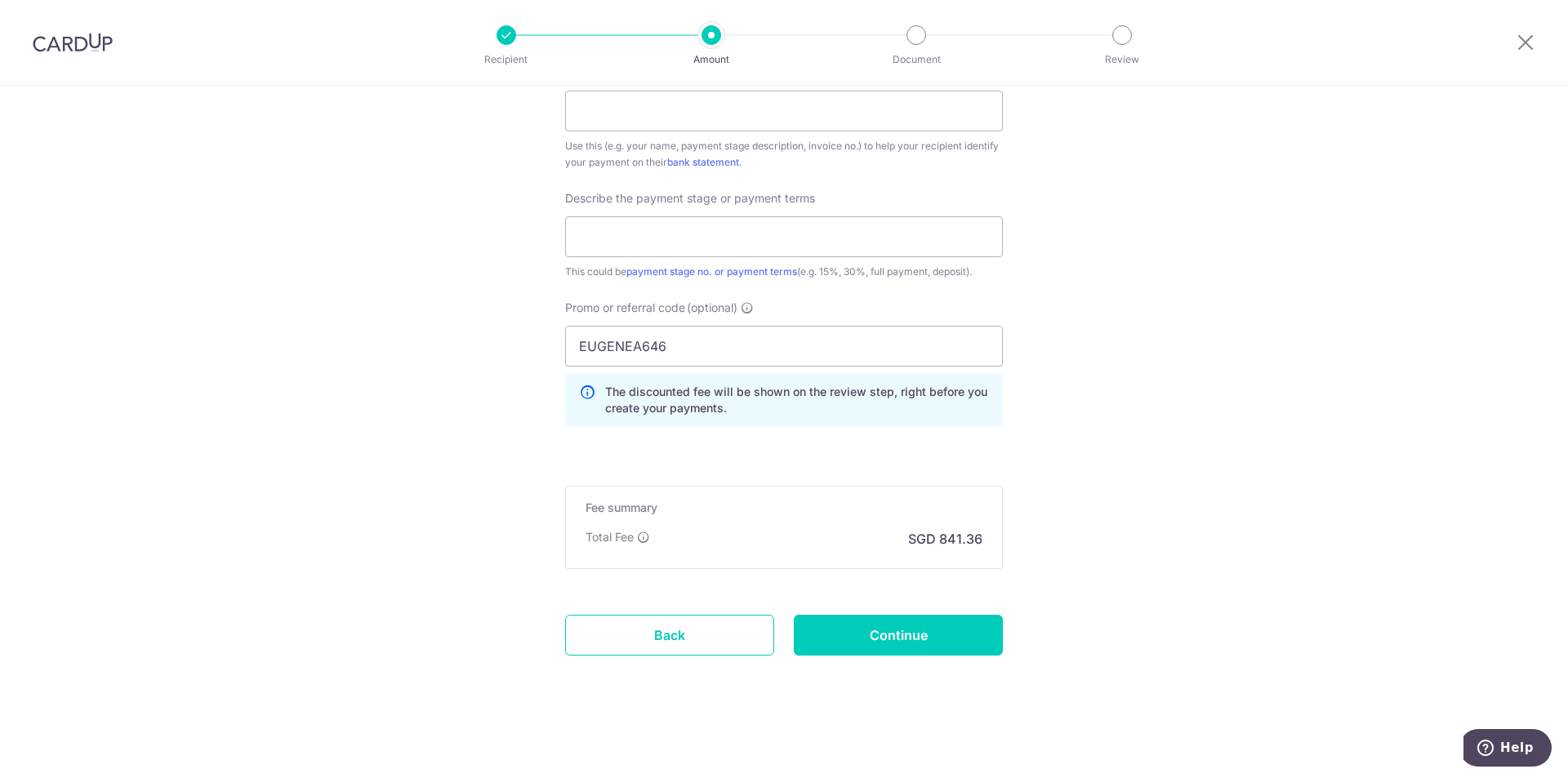
click at [922, 638] on input "Continue" at bounding box center [898, 635] width 209 height 41
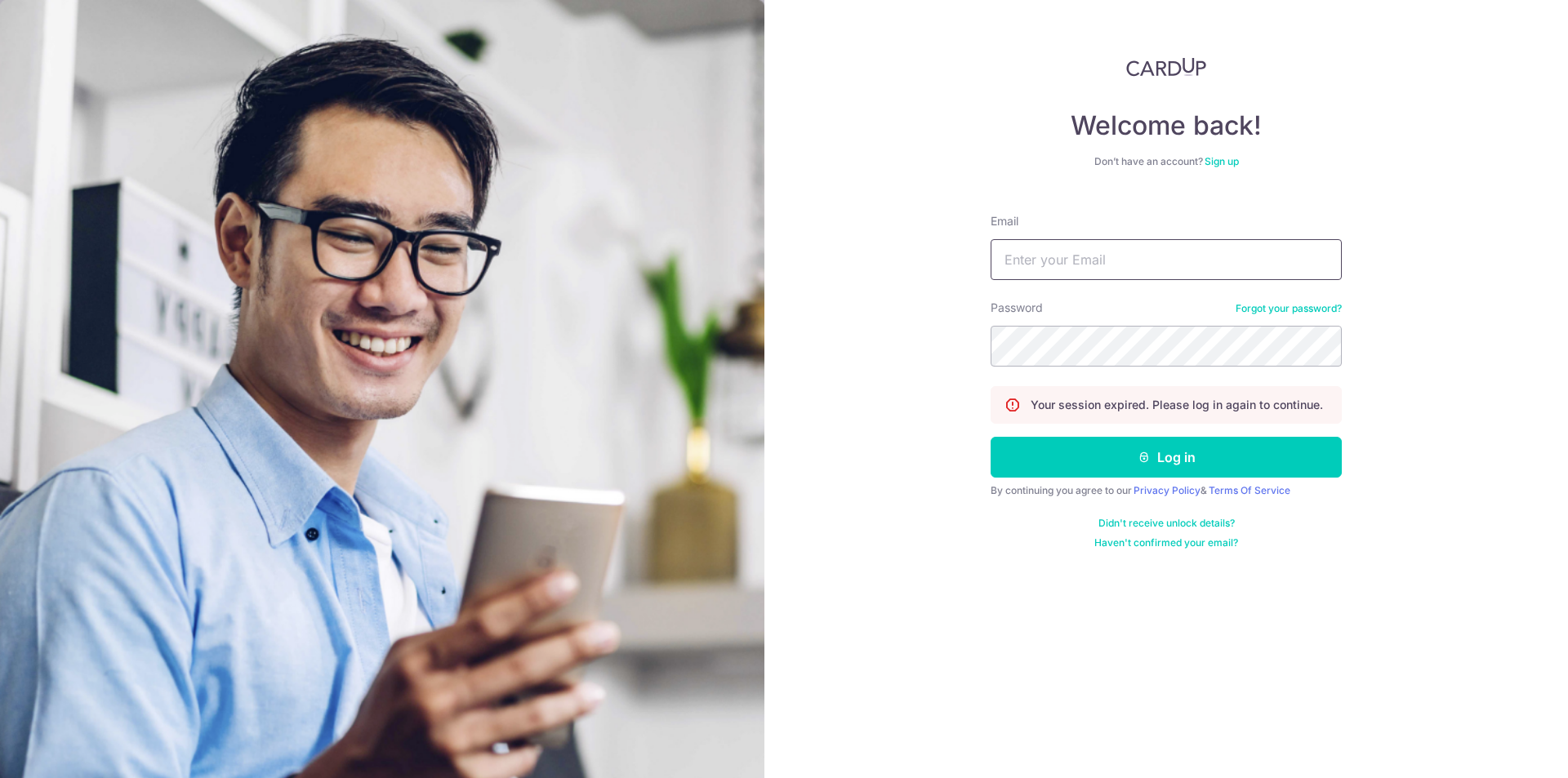
click at [1070, 248] on input "Email" at bounding box center [1165, 260] width 351 height 41
type input "[EMAIL_ADDRESS][DOMAIN_NAME]"
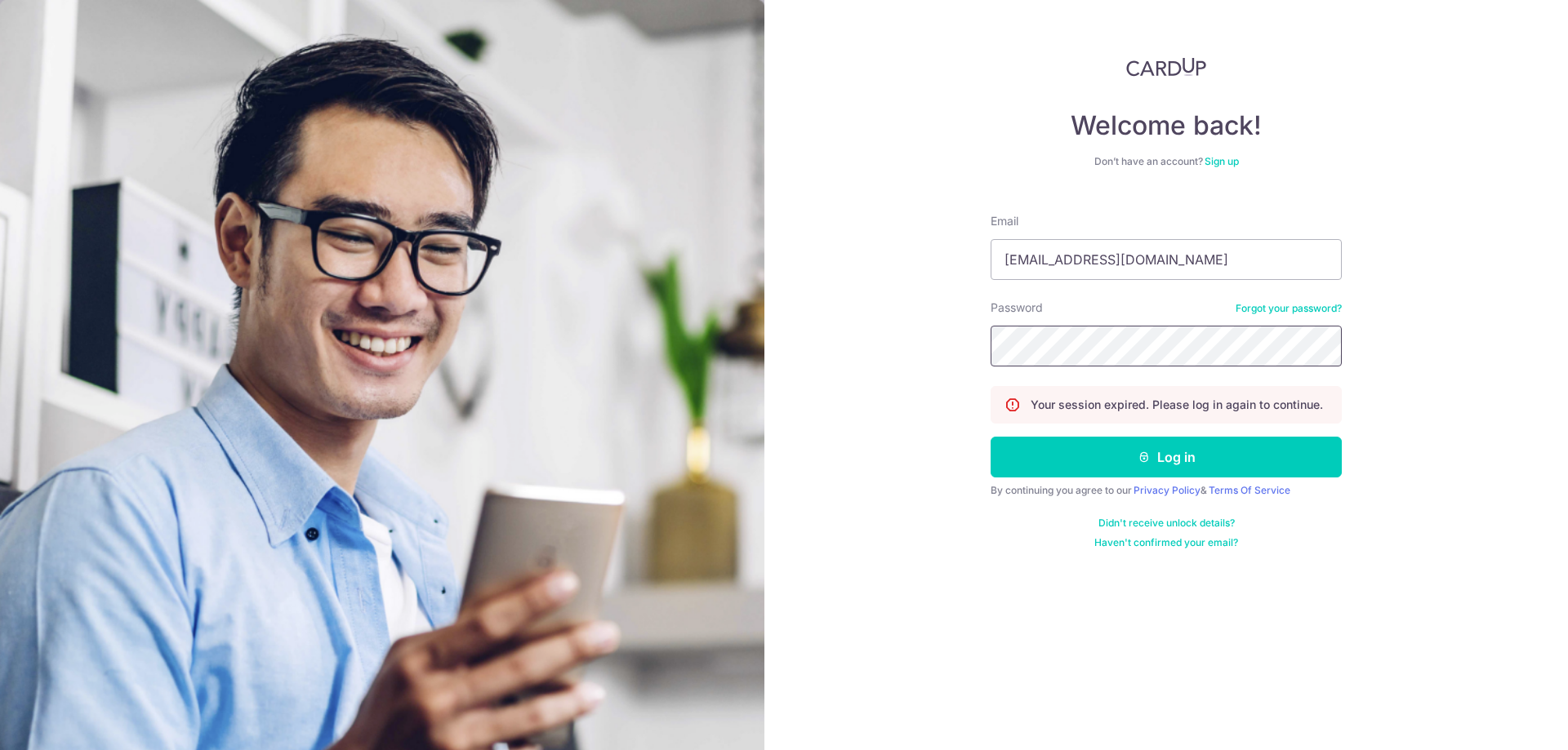
click at [990, 437] on button "Log in" at bounding box center [1165, 457] width 351 height 41
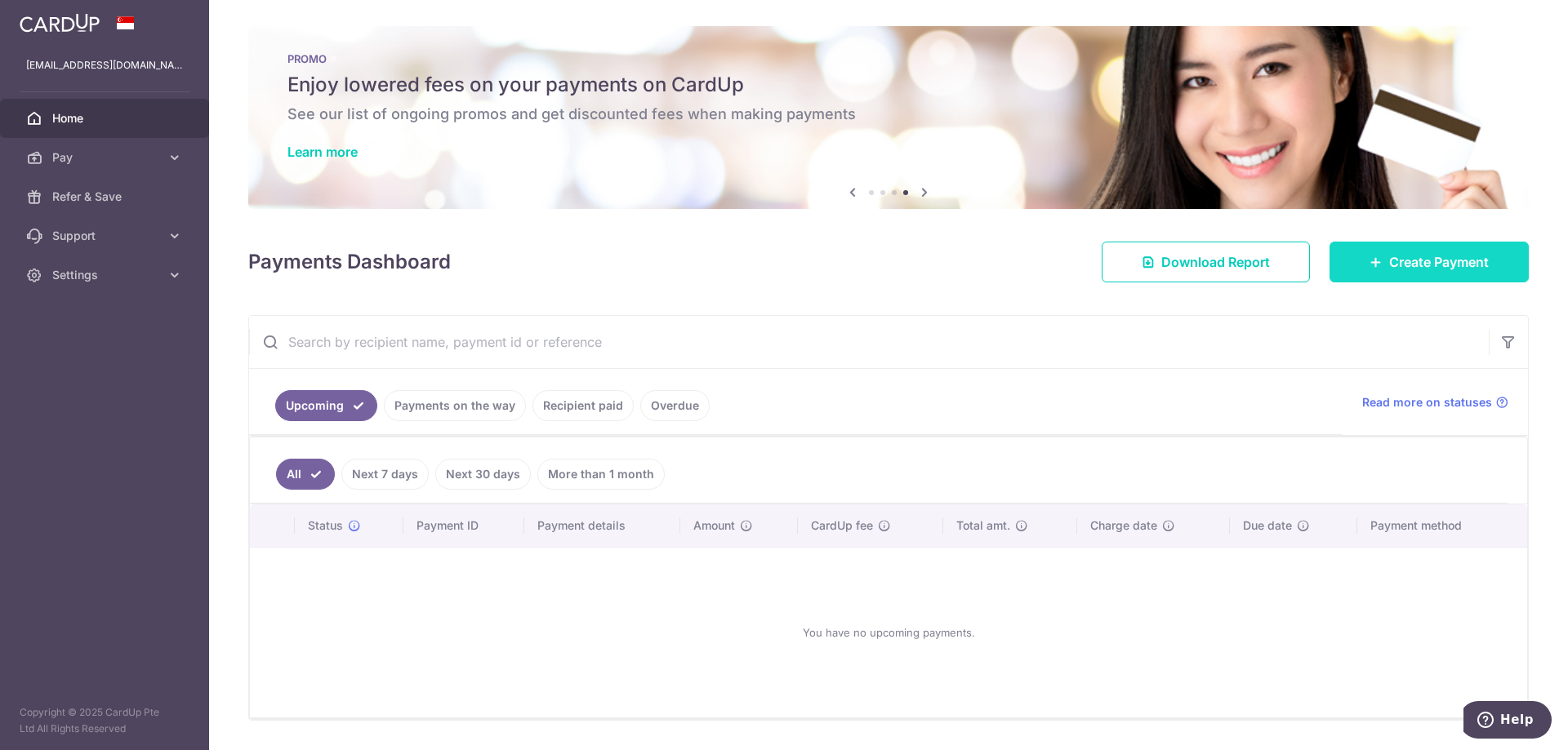
click at [1400, 259] on span "Create Payment" at bounding box center [1439, 262] width 99 height 19
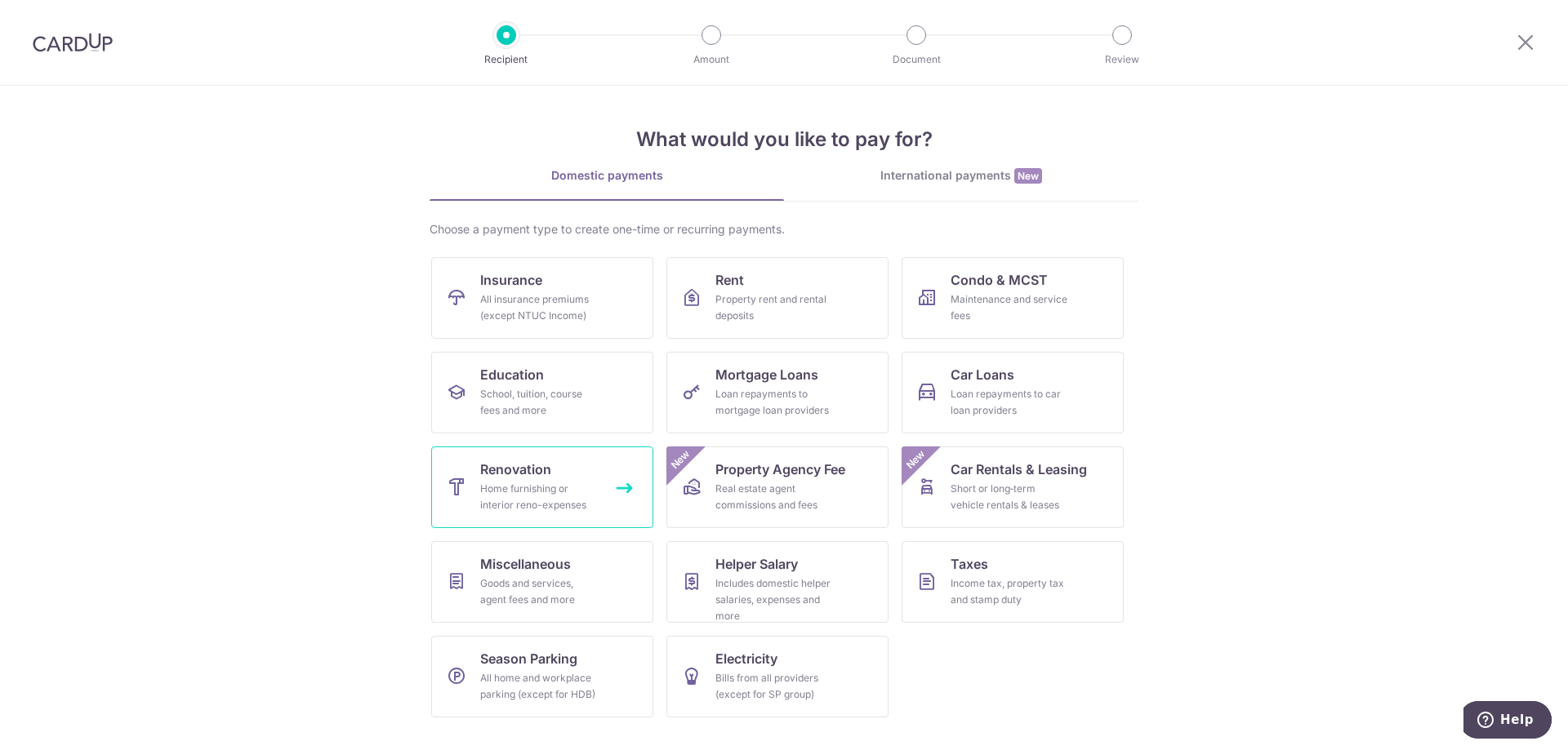
click at [581, 483] on div "Home furnishing or interior reno-expenses" at bounding box center [539, 497] width 118 height 33
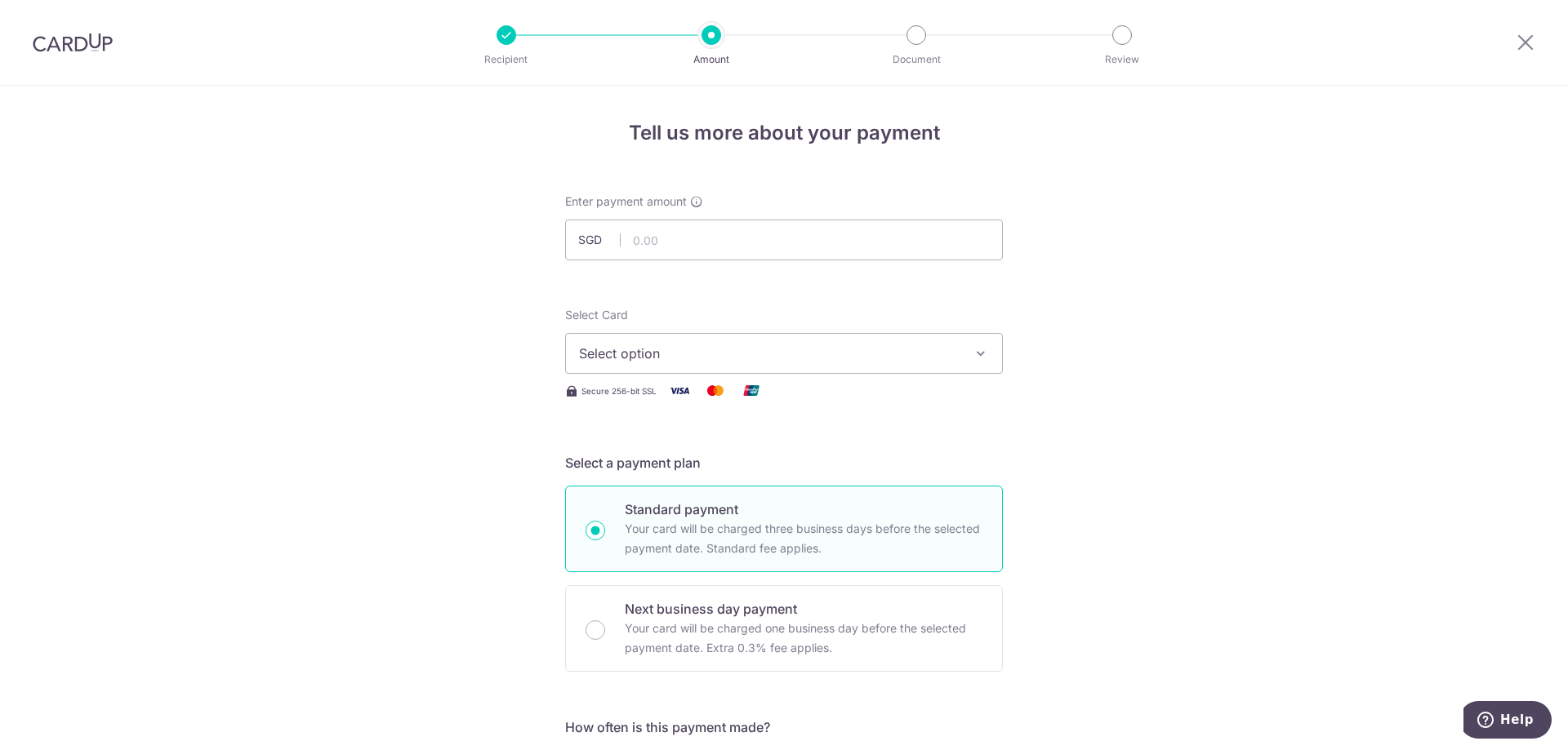
click at [665, 246] on input "text" at bounding box center [784, 240] width 438 height 41
click at [675, 248] on input "text" at bounding box center [784, 240] width 438 height 41
type input "32,360.00"
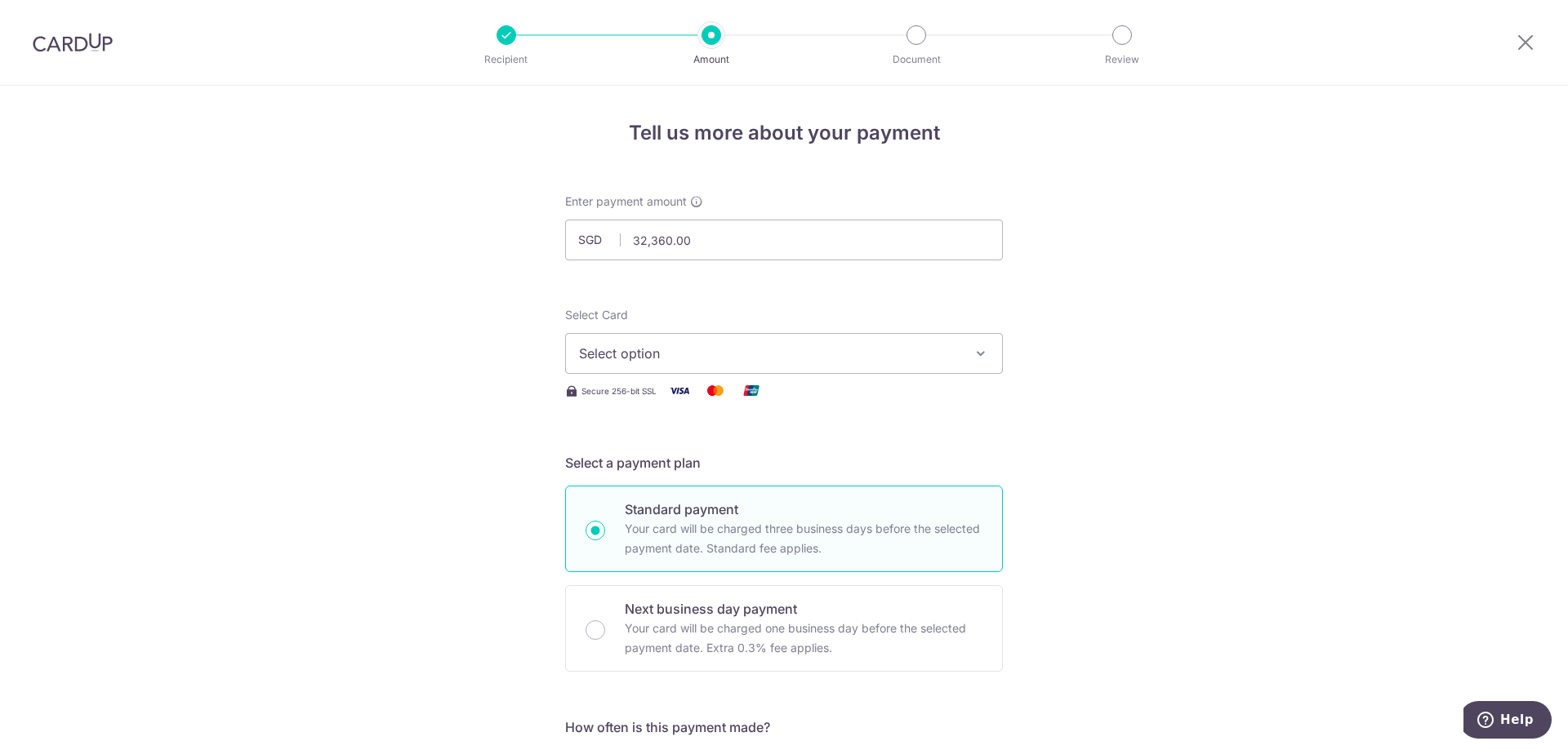
click at [694, 356] on span "Select option" at bounding box center [768, 353] width 380 height 19
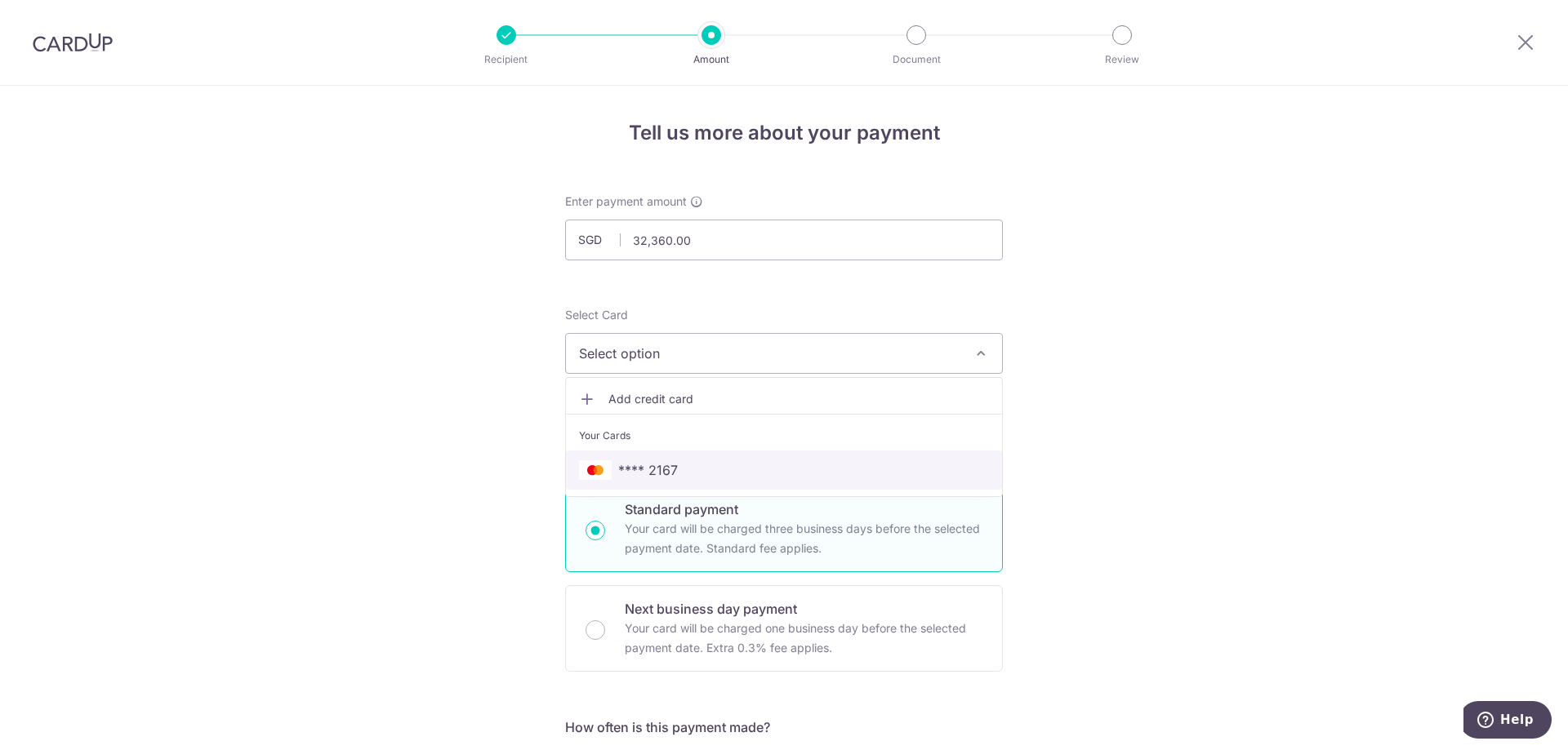
click at [686, 460] on span "**** 2167" at bounding box center [783, 470] width 410 height 19
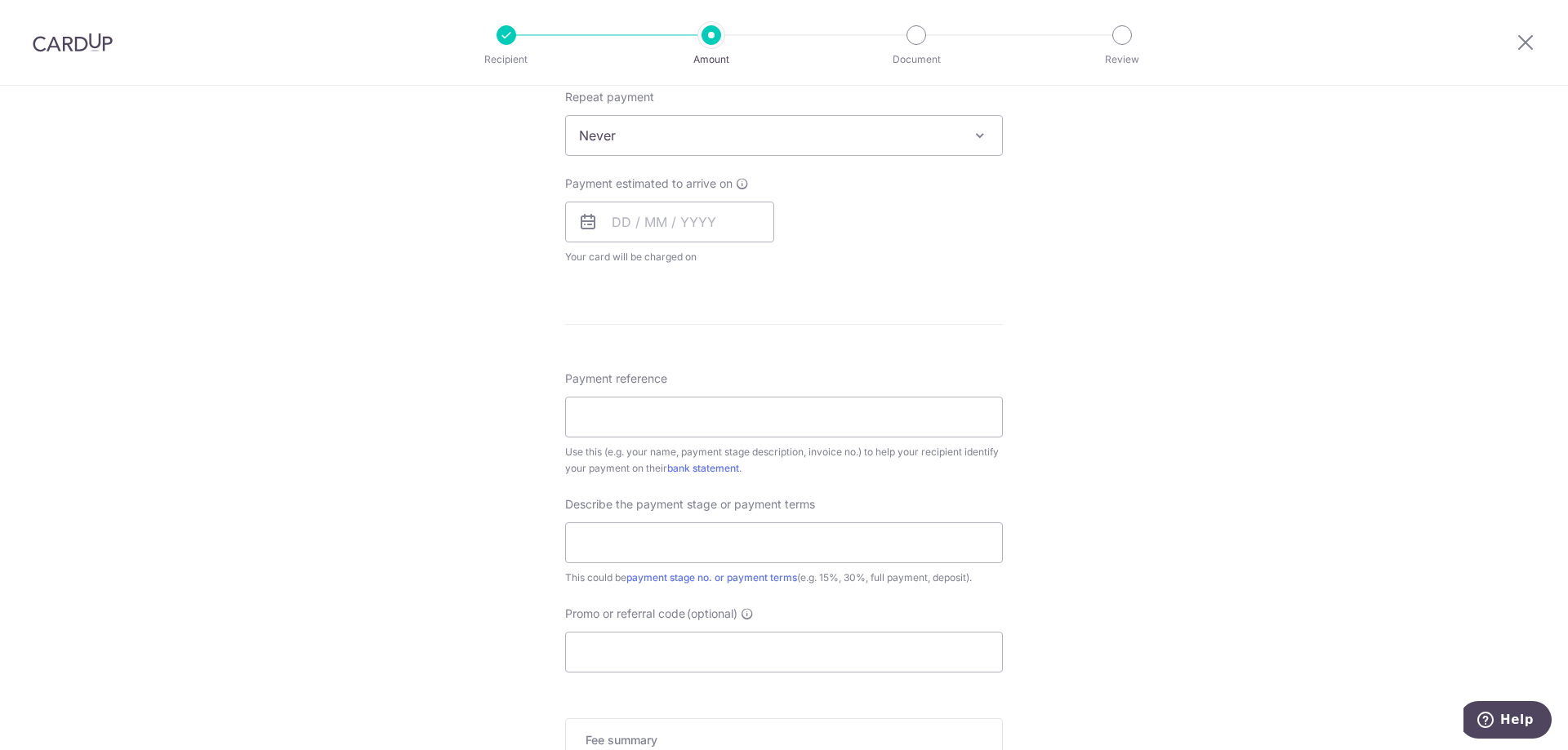
scroll to position [734, 0]
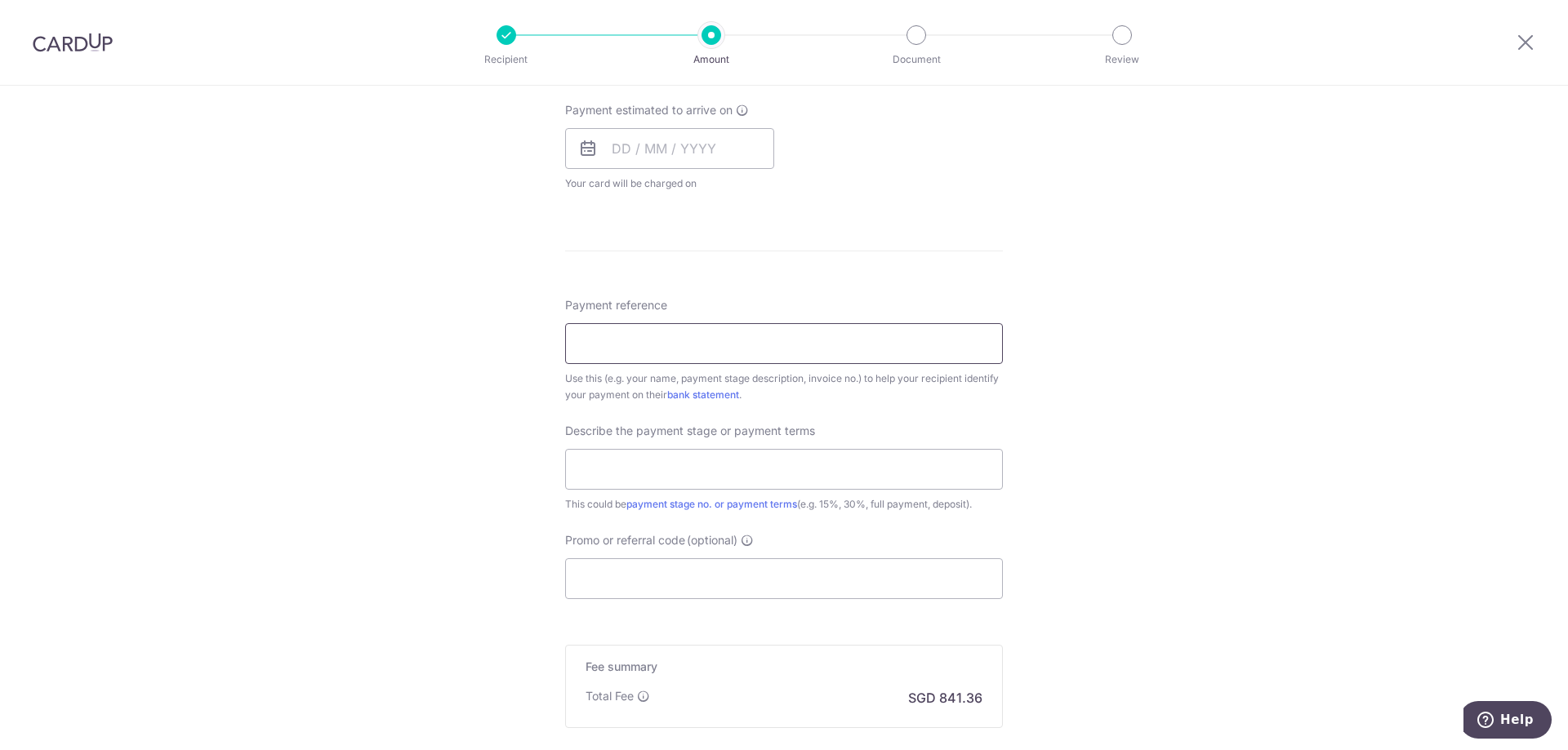
click at [741, 343] on input "Payment reference" at bounding box center [784, 343] width 438 height 41
type input "[PERSON_NAME] [PERSON_NAME] 2nd Payment"
click at [804, 466] on input "text" at bounding box center [784, 470] width 438 height 41
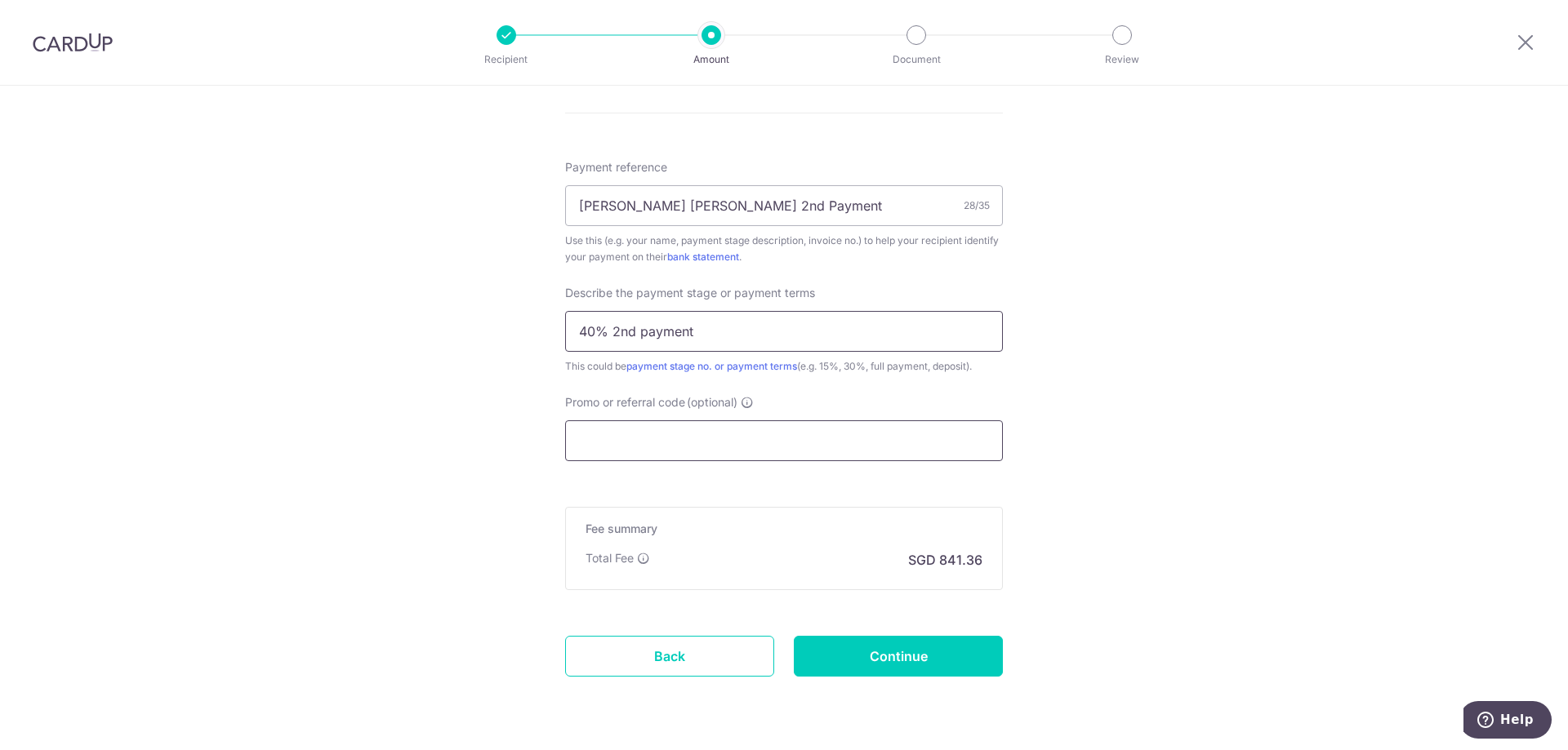
scroll to position [898, 0]
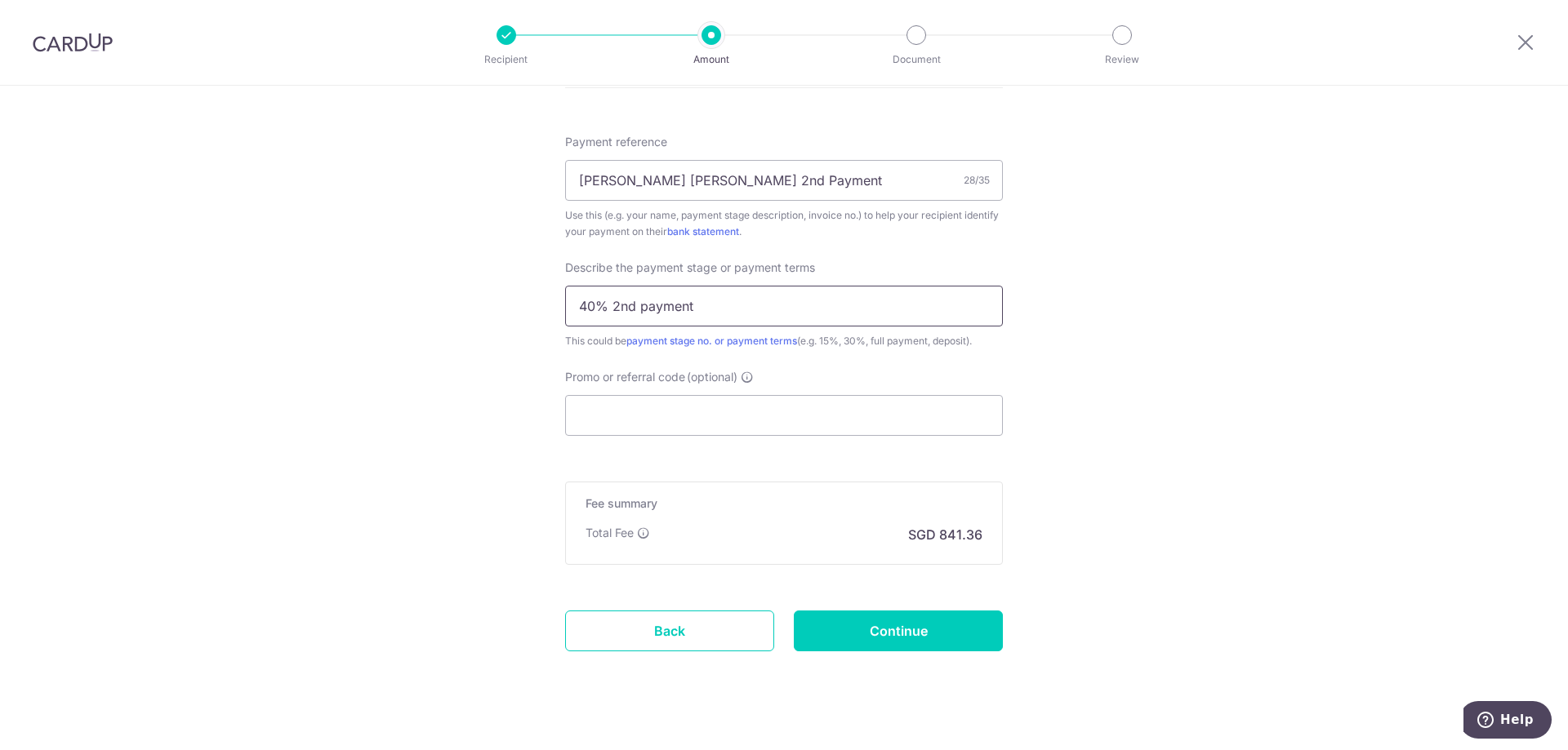
type input "40% 2nd payment"
click at [703, 422] on input "Promo or referral code (optional)" at bounding box center [784, 415] width 438 height 41
paste input "OFF225"
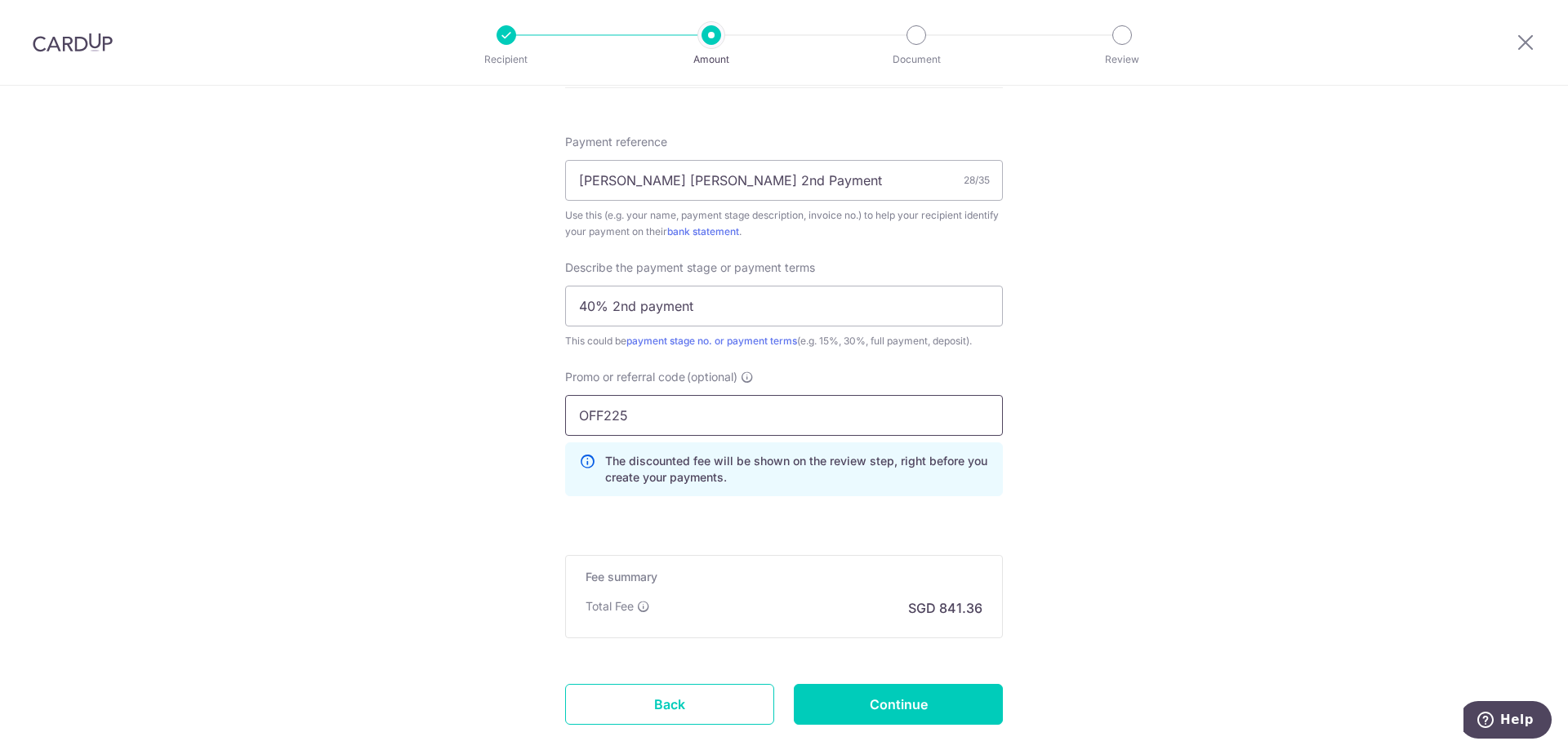
type input "OFF225"
click at [1091, 480] on div "Tell us more about your payment Enter payment amount SGD 32,360.00 32360.00 Sel…" at bounding box center [784, 18] width 1568 height 1660
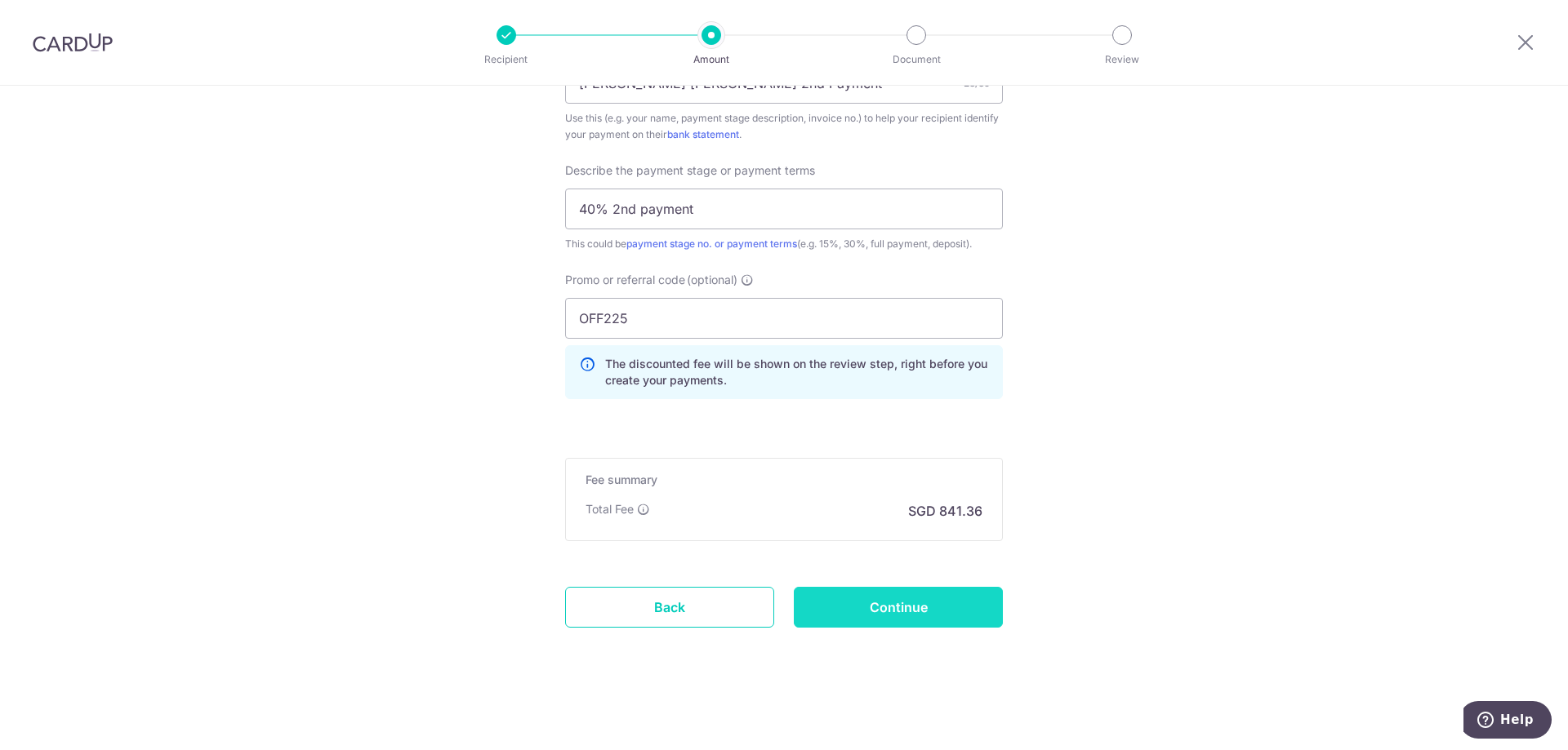
click at [943, 615] on input "Continue" at bounding box center [898, 607] width 209 height 41
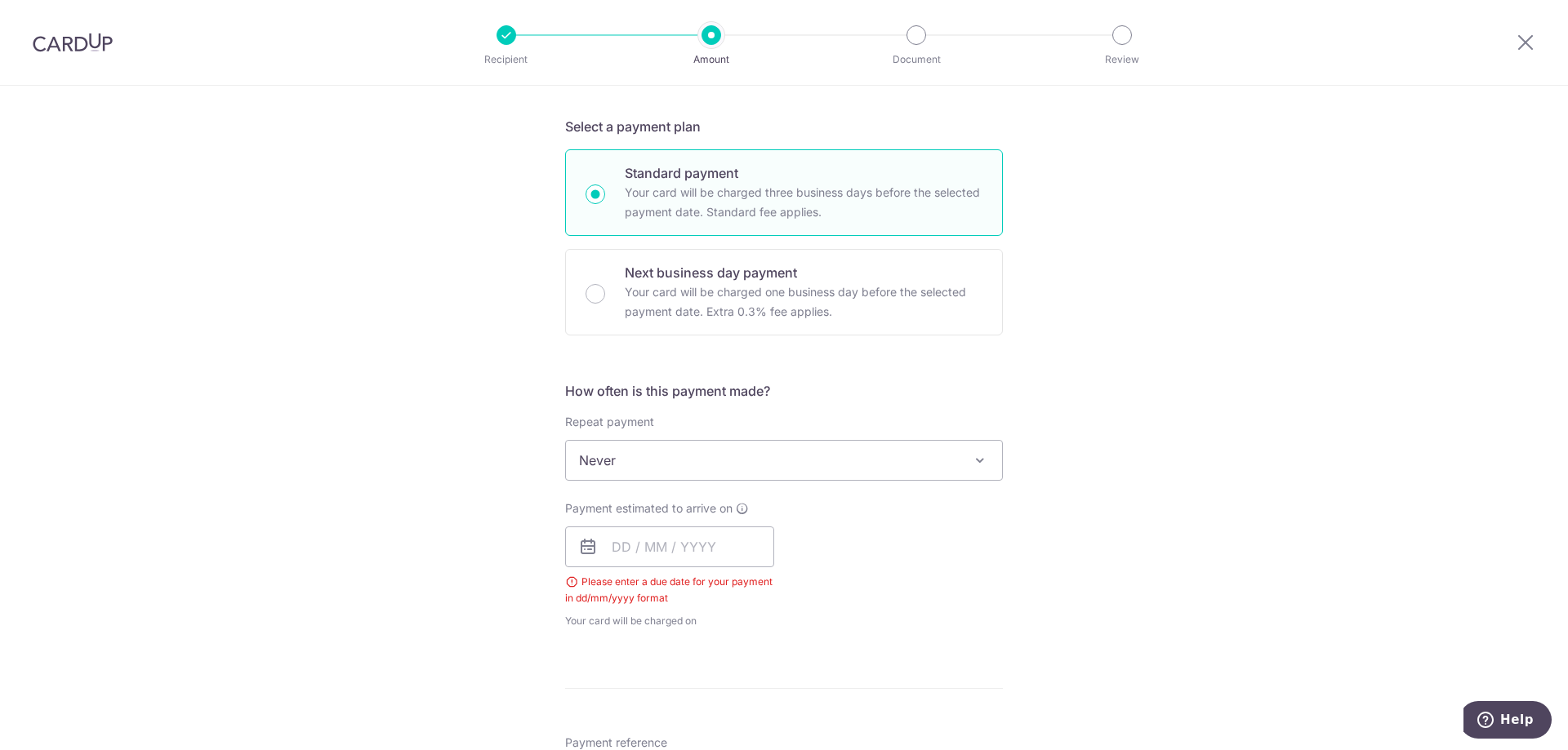
scroll to position [335, 0]
click at [688, 553] on input "text" at bounding box center [669, 549] width 209 height 41
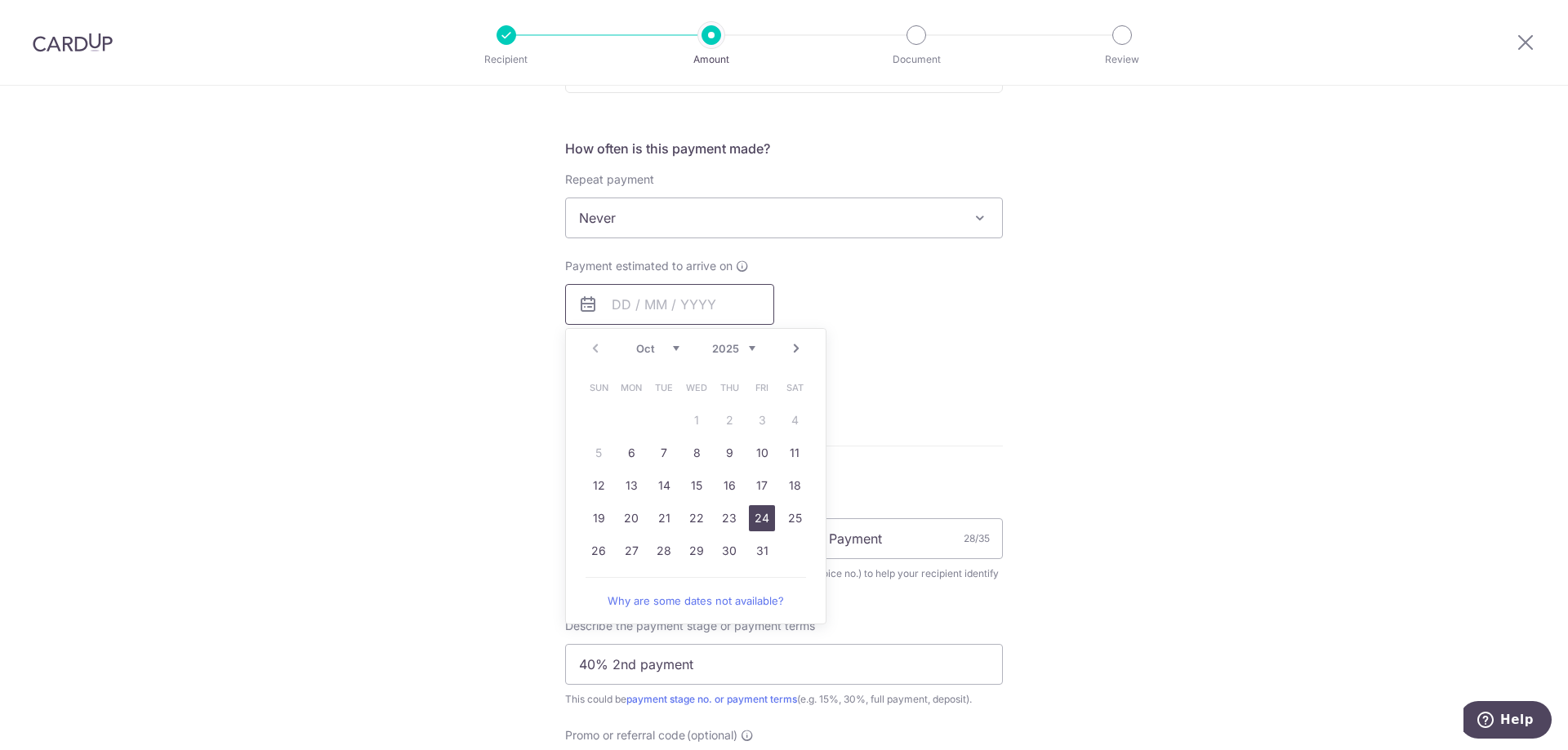
scroll to position [580, 0]
click at [625, 452] on link "6" at bounding box center [630, 452] width 26 height 26
type input "[DATE]"
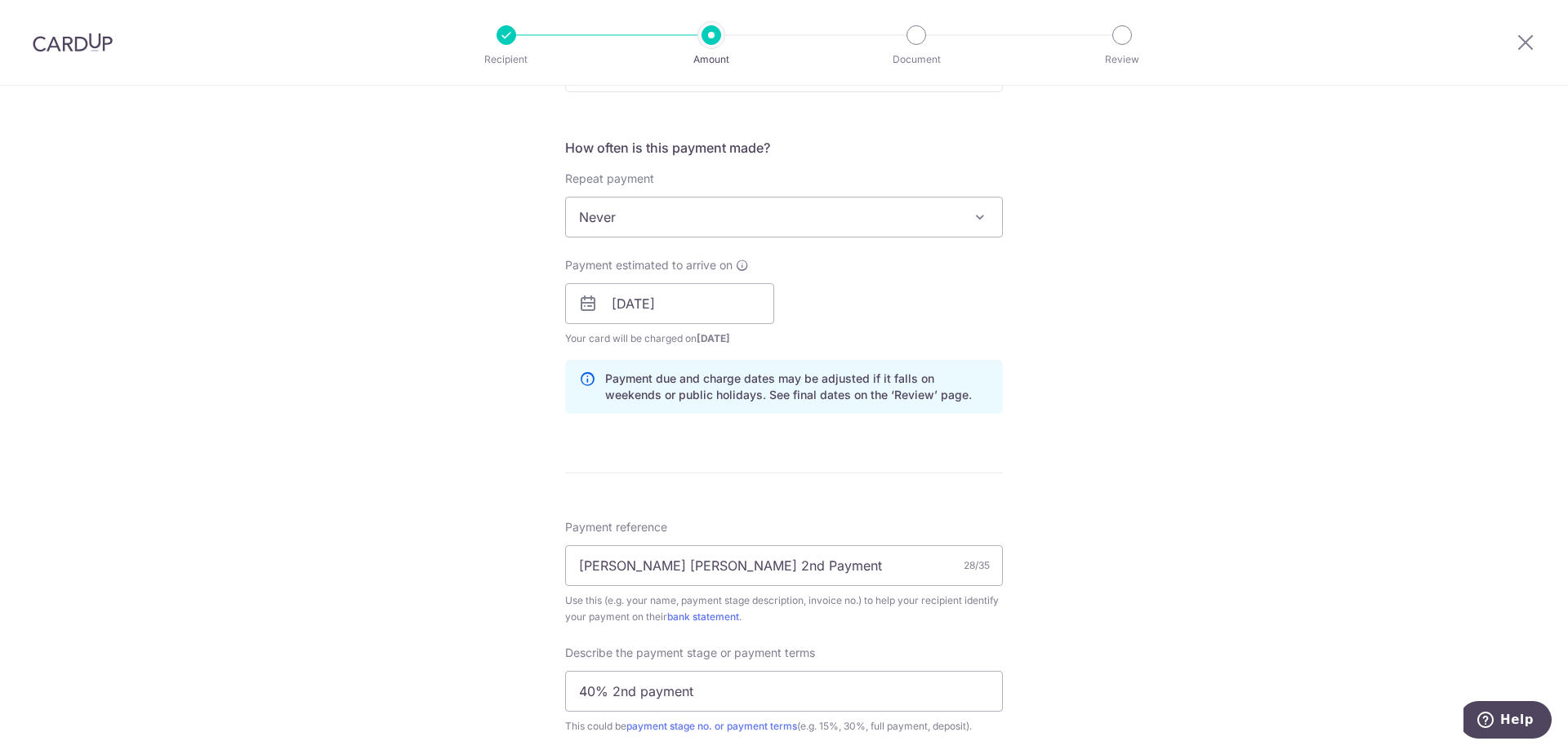
scroll to position [1062, 0]
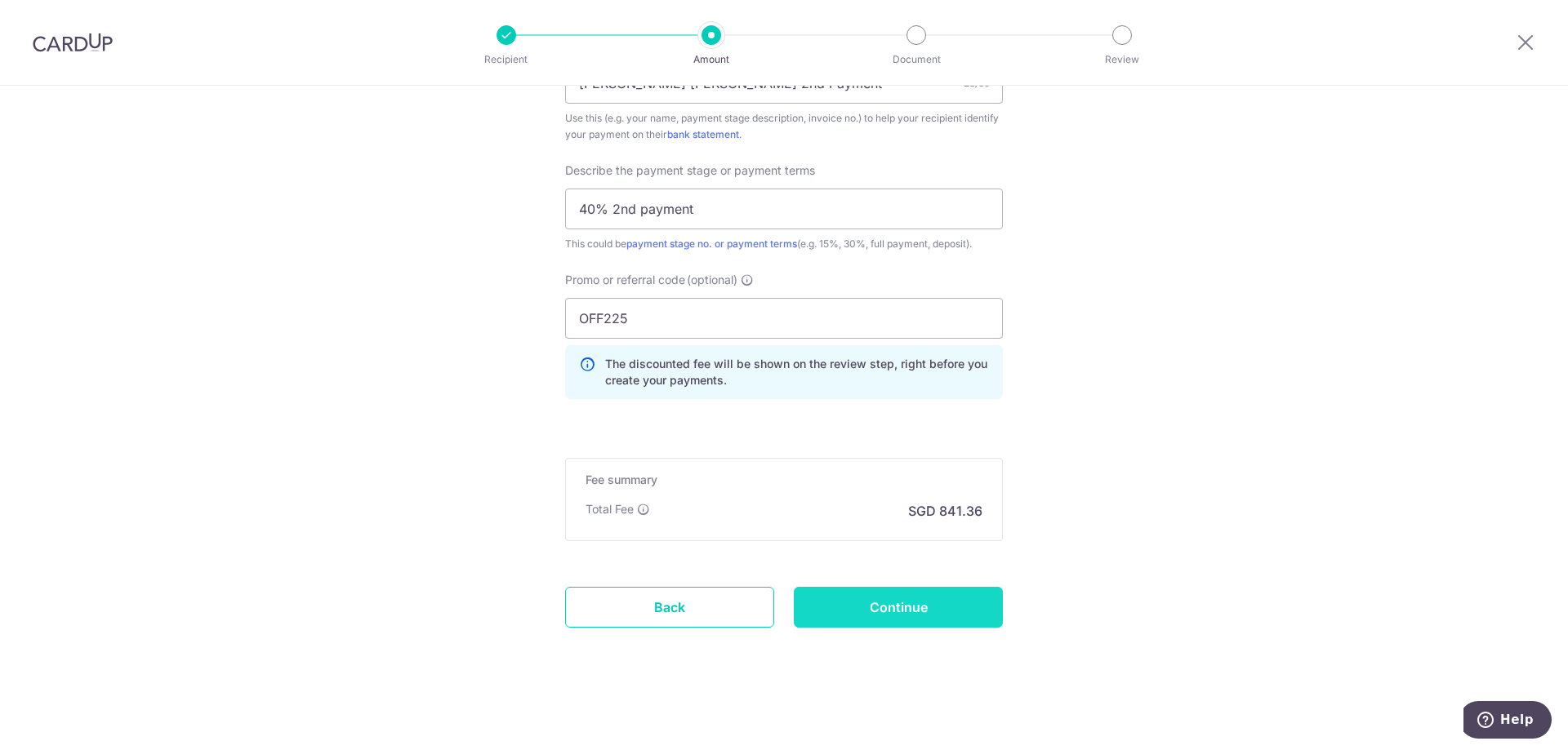
click at [890, 589] on input "Continue" at bounding box center [898, 607] width 209 height 41
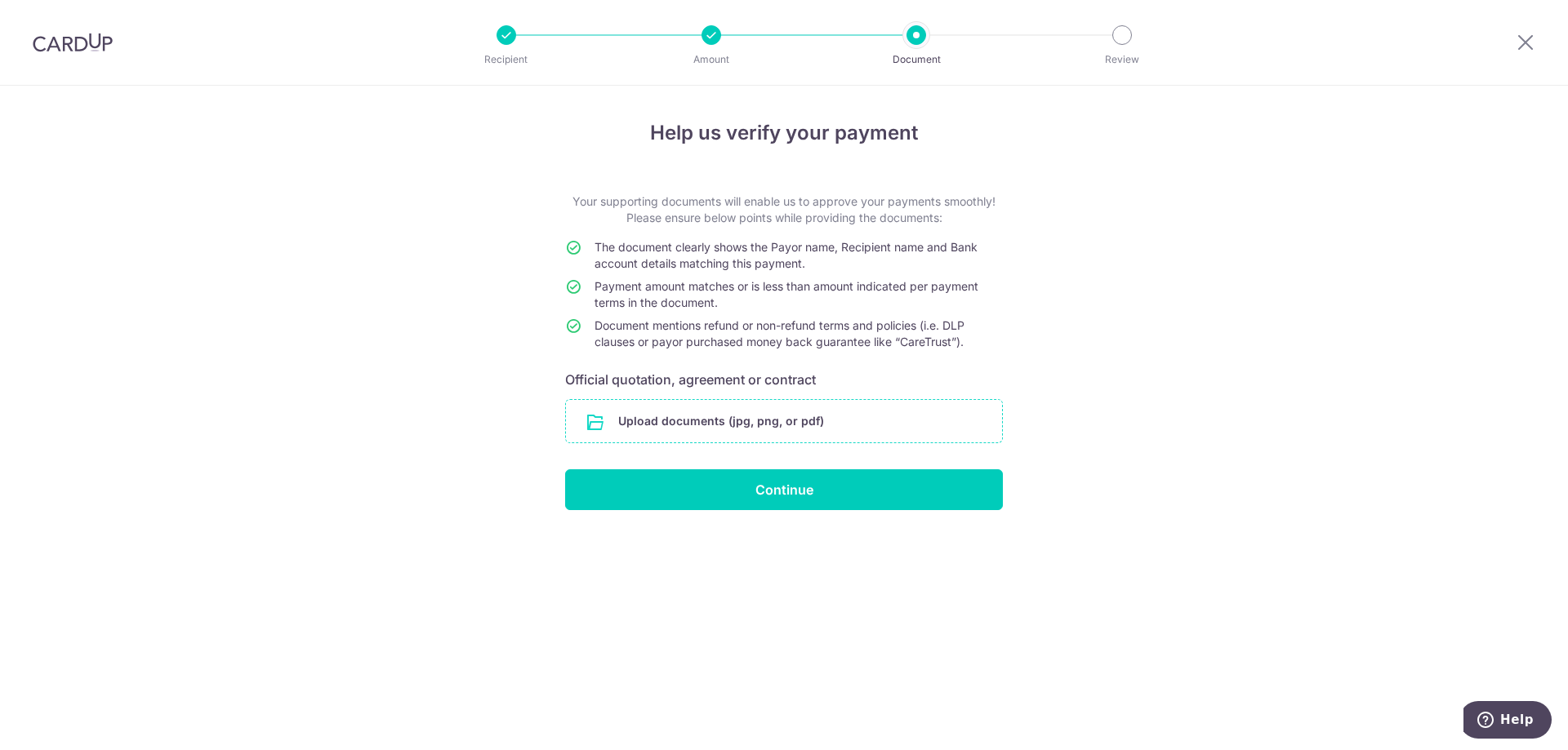
click at [769, 419] on input "file" at bounding box center [784, 421] width 436 height 43
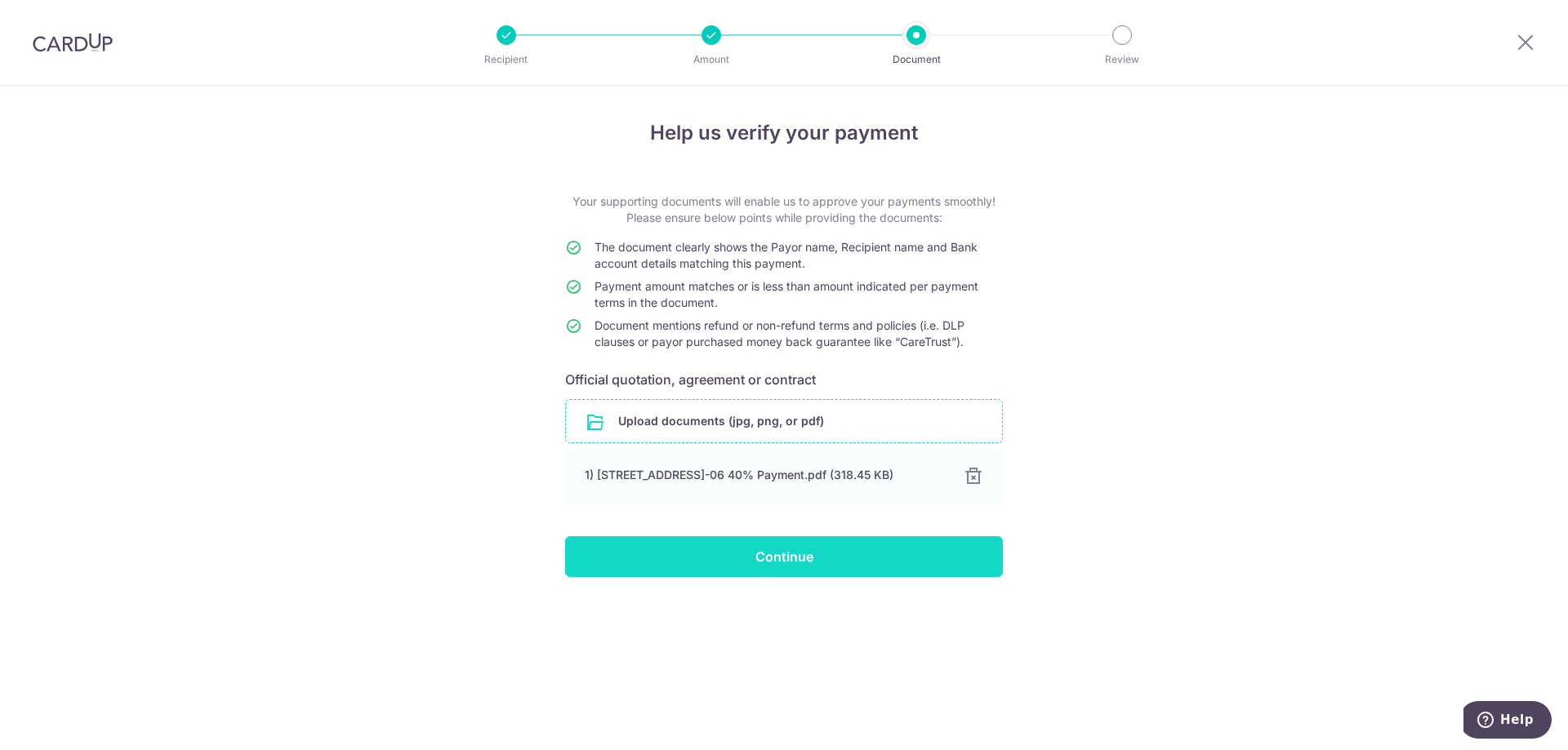
click at [864, 567] on input "Continue" at bounding box center [784, 556] width 438 height 41
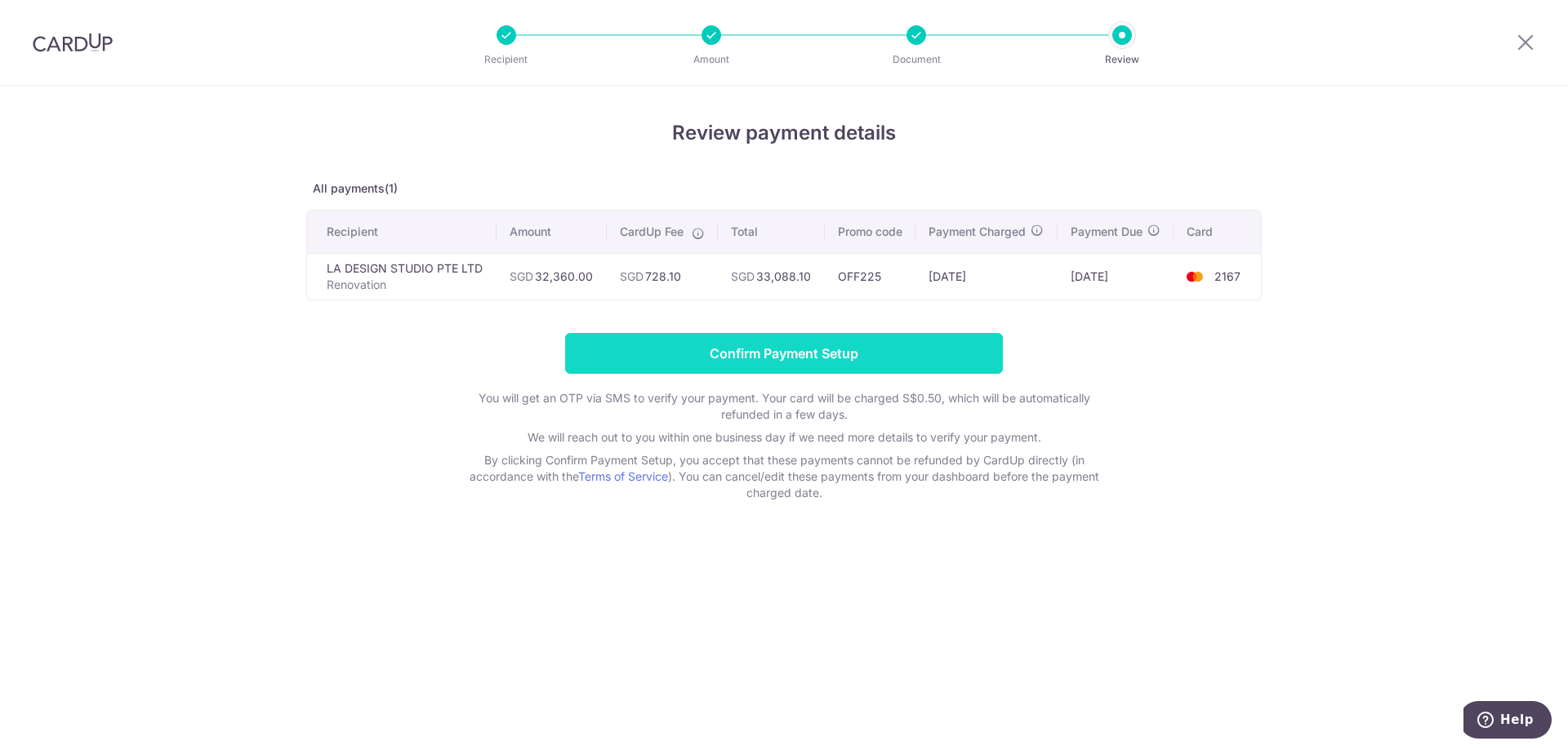
click at [803, 374] on input "Confirm Payment Setup" at bounding box center [784, 353] width 438 height 41
